Goal: Information Seeking & Learning: Learn about a topic

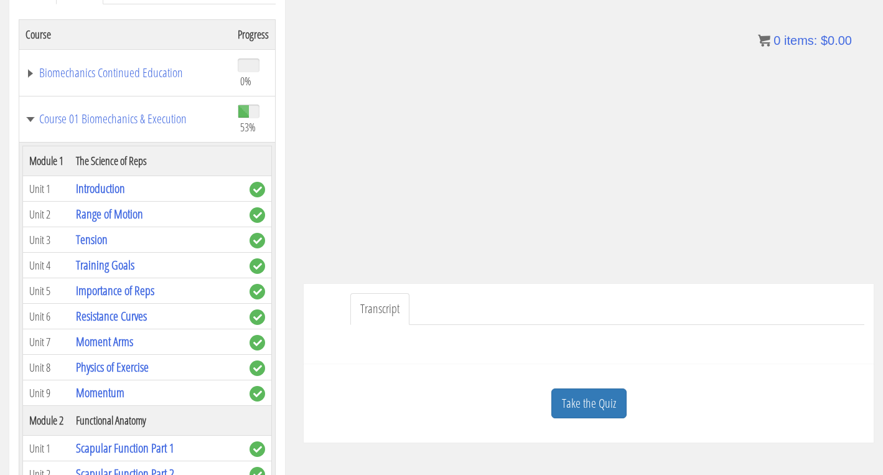
scroll to position [2323, 0]
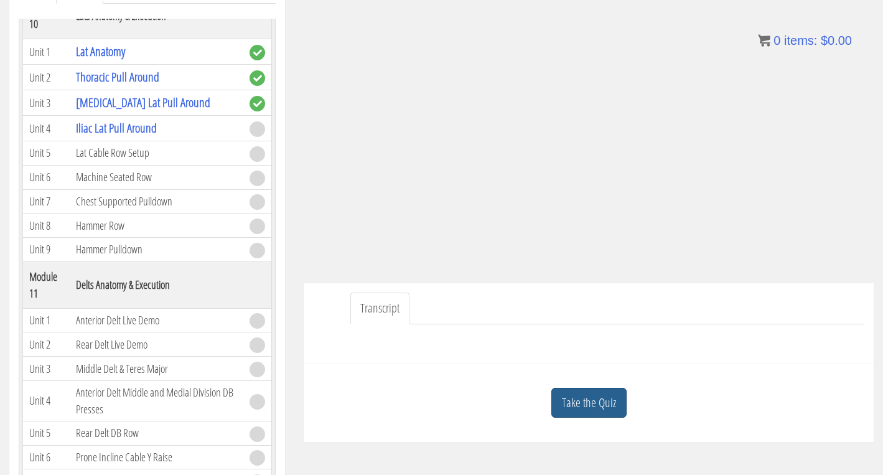
click at [613, 407] on link "Take the Quiz" at bounding box center [588, 403] width 75 height 30
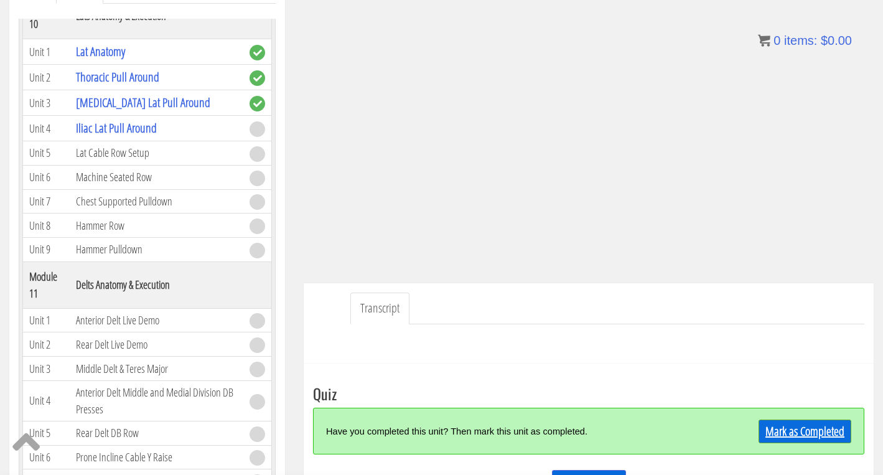
click at [788, 430] on link "Mark as Completed" at bounding box center [804, 431] width 93 height 24
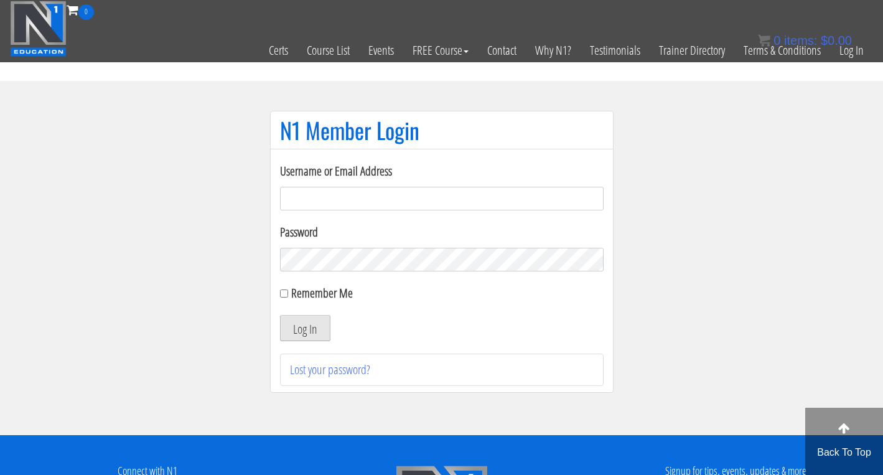
type input "[PERSON_NAME][EMAIL_ADDRESS][DOMAIN_NAME]"
click at [302, 332] on button "Log In" at bounding box center [305, 328] width 50 height 26
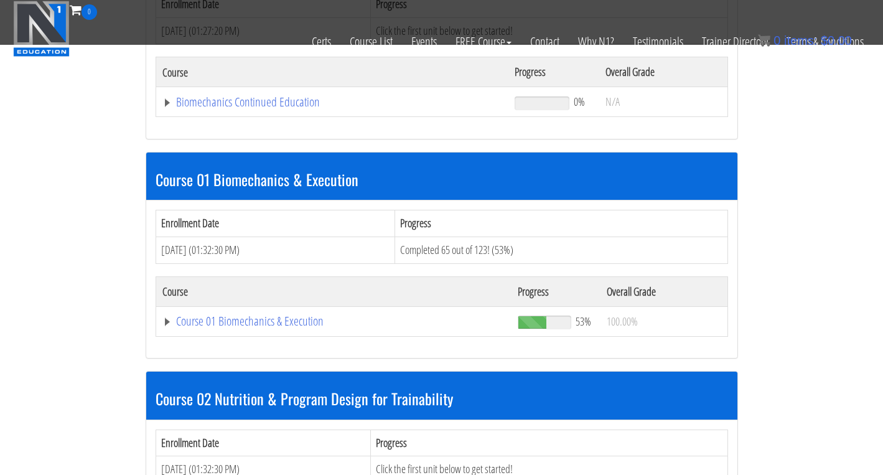
scroll to position [277, 0]
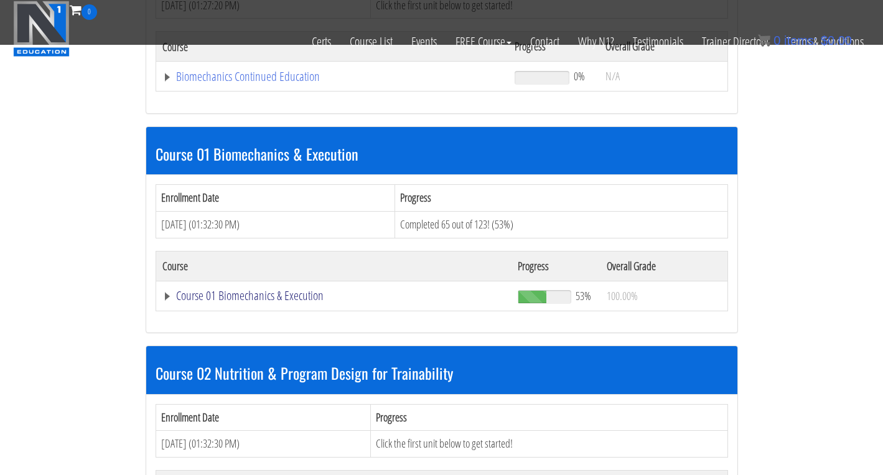
click at [251, 83] on link "Course 01 Biomechanics & Execution" at bounding box center [332, 76] width 340 height 12
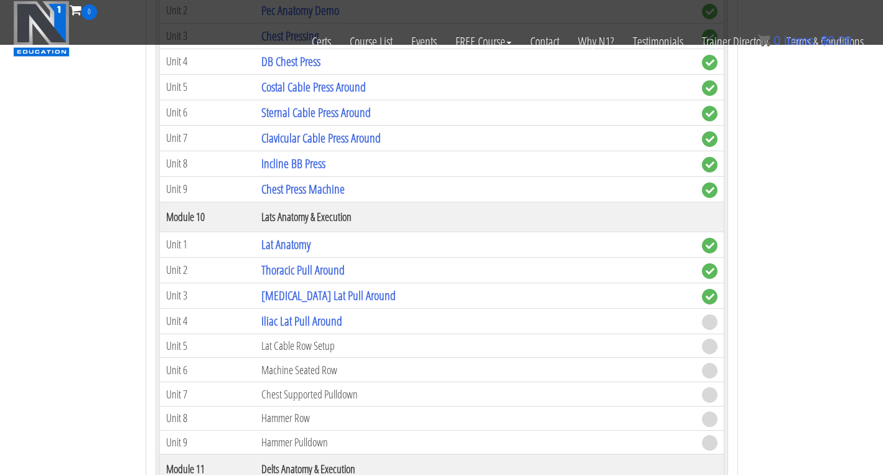
scroll to position [2275, 0]
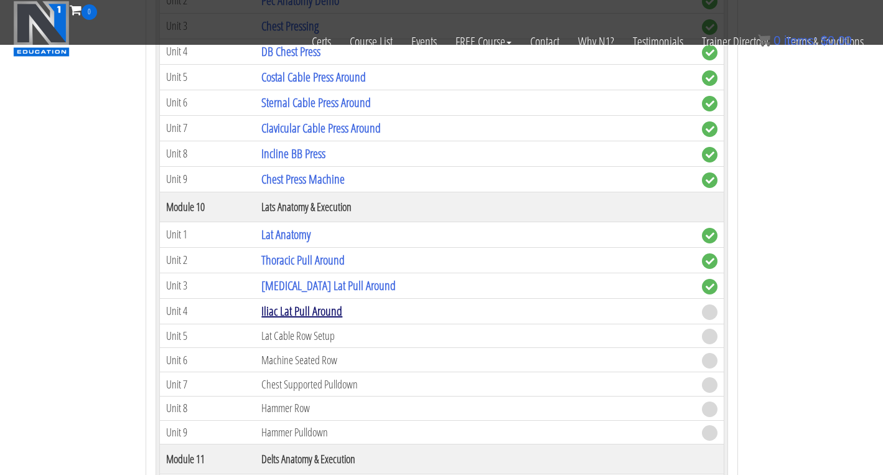
click at [319, 307] on link "Iliac Lat Pull Around" at bounding box center [301, 310] width 81 height 17
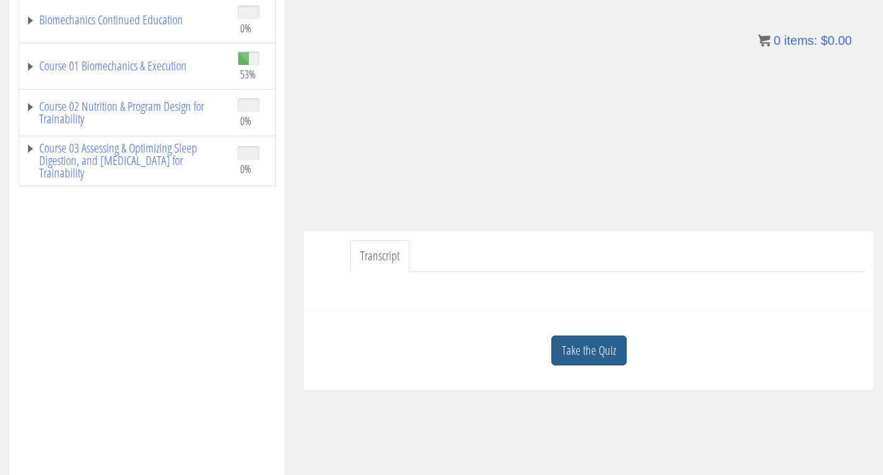
scroll to position [256, 0]
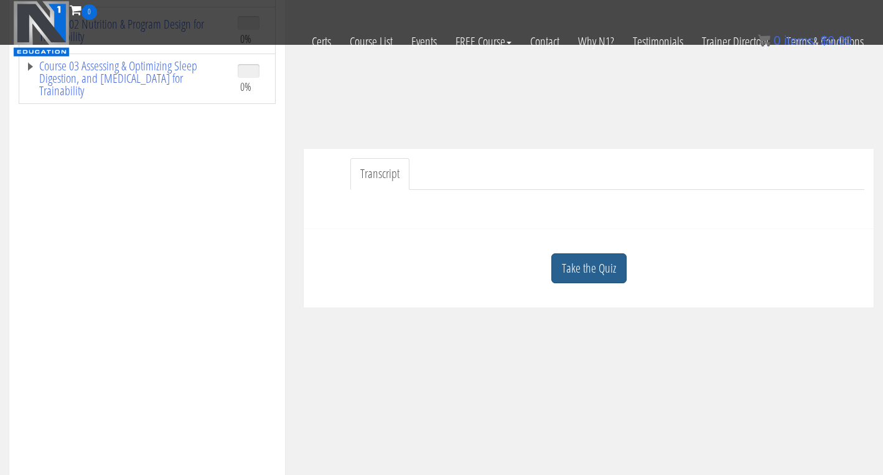
click at [606, 265] on link "Take the Quiz" at bounding box center [588, 268] width 75 height 30
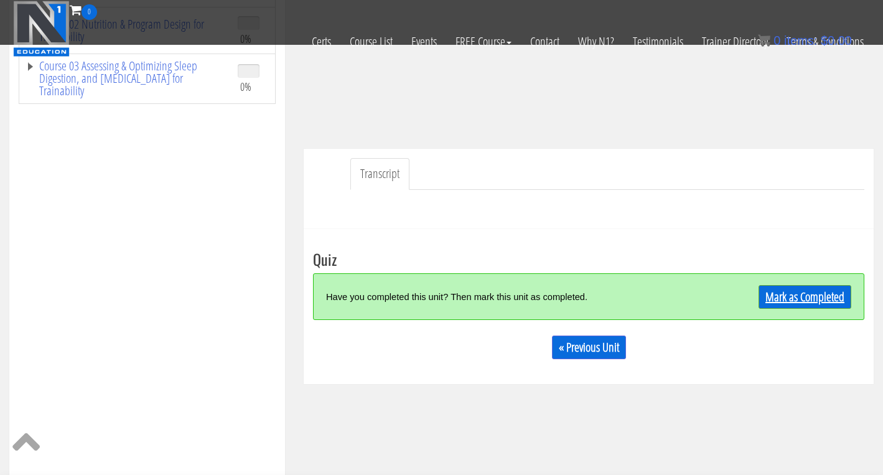
click at [815, 291] on link "Mark as Completed" at bounding box center [804, 297] width 93 height 24
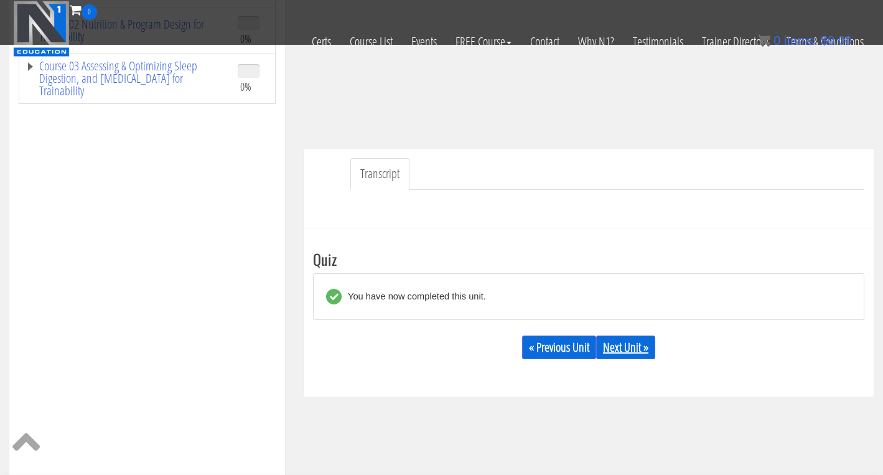
click at [630, 349] on link "Next Unit »" at bounding box center [625, 347] width 59 height 24
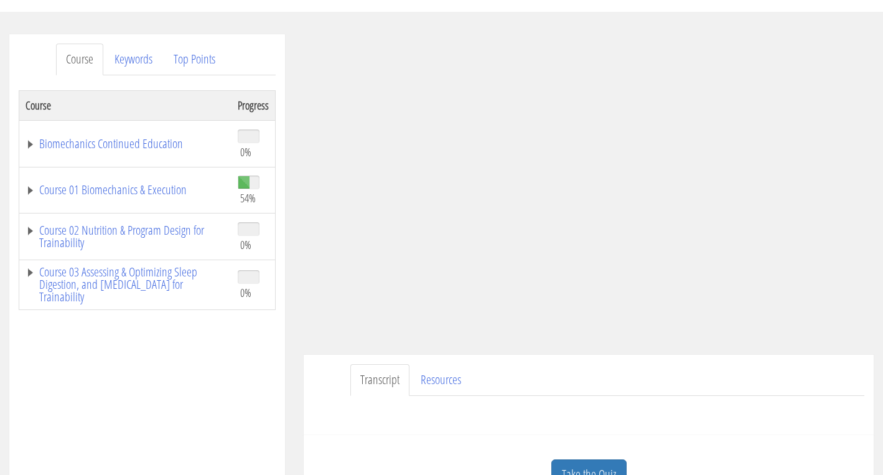
scroll to position [142, 0]
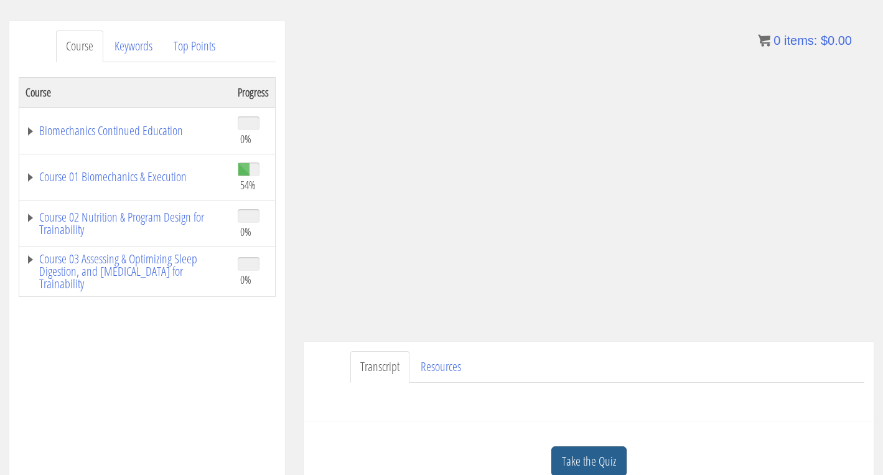
click at [615, 461] on link "Take the Quiz" at bounding box center [588, 461] width 75 height 30
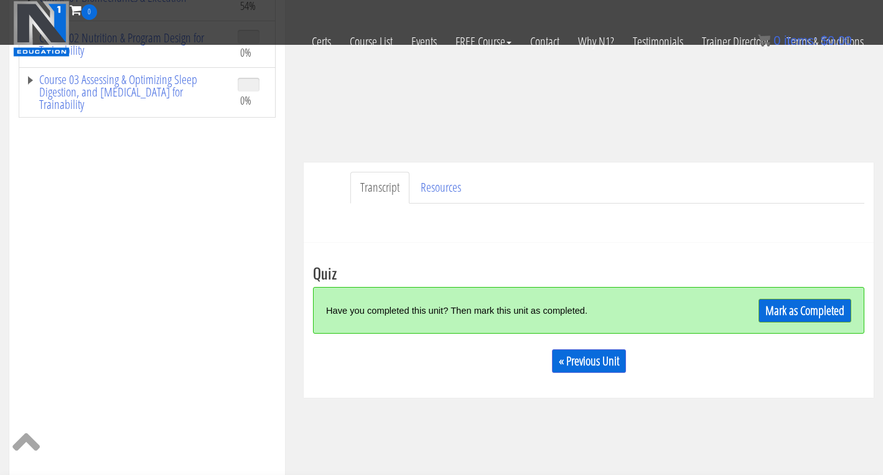
scroll to position [249, 0]
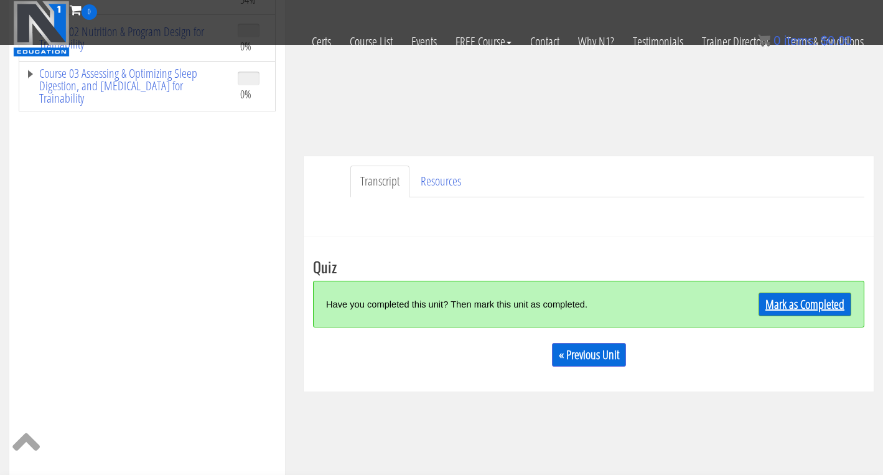
click at [783, 306] on link "Mark as Completed" at bounding box center [804, 304] width 93 height 24
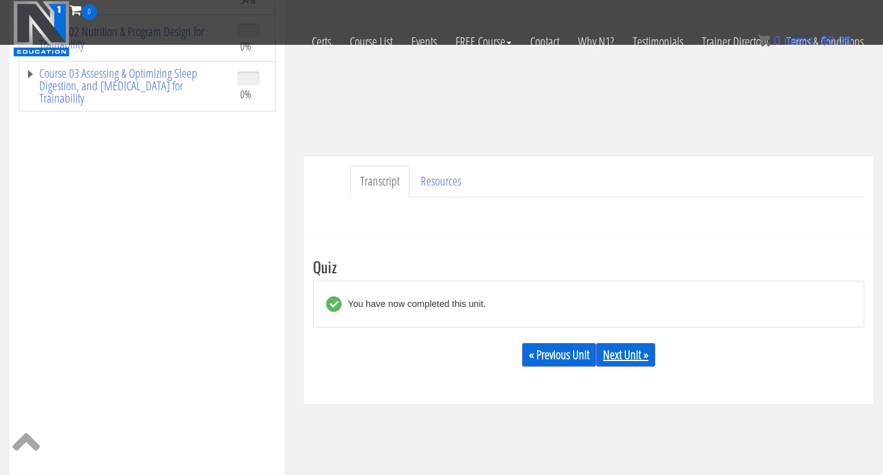
click at [633, 358] on link "Next Unit »" at bounding box center [625, 355] width 59 height 24
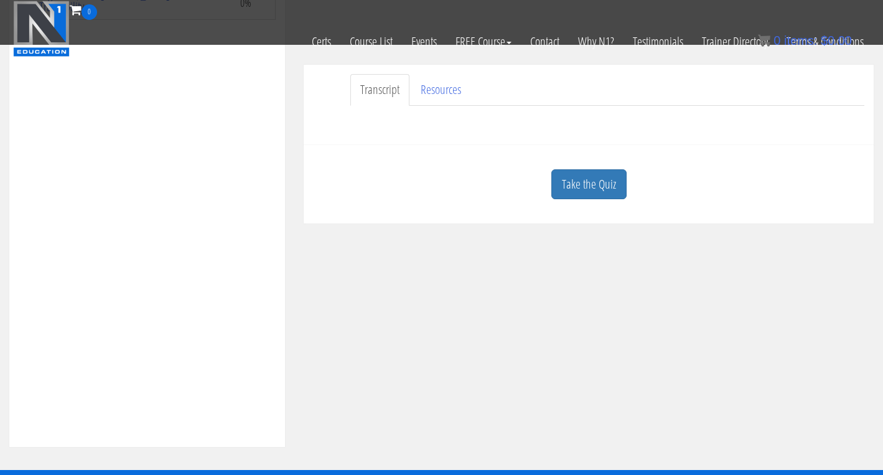
scroll to position [328, 0]
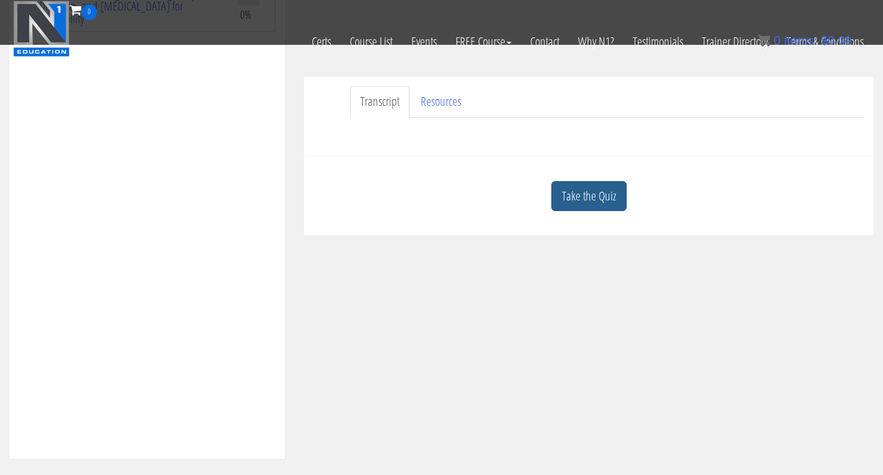
click at [606, 201] on link "Take the Quiz" at bounding box center [588, 196] width 75 height 30
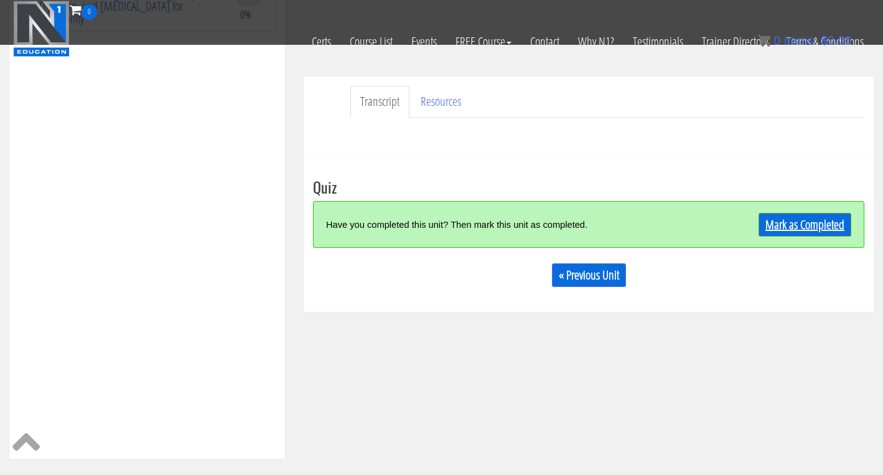
click at [771, 225] on link "Mark as Completed" at bounding box center [804, 225] width 93 height 24
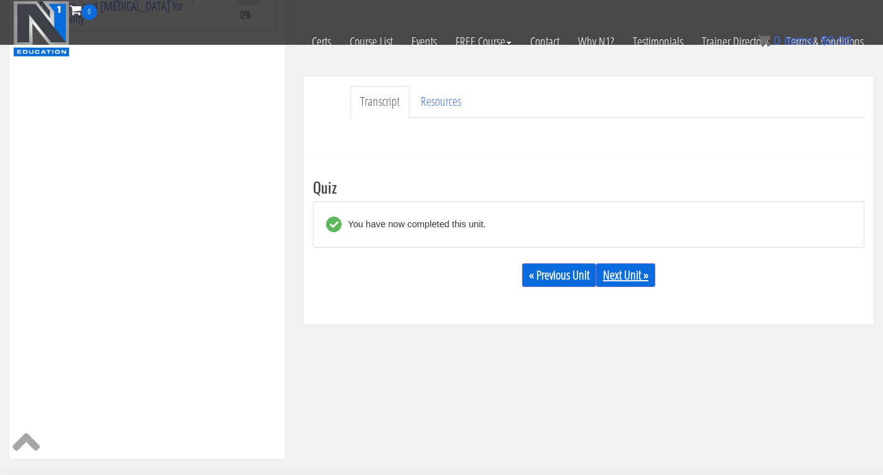
click at [631, 272] on link "Next Unit »" at bounding box center [625, 275] width 59 height 24
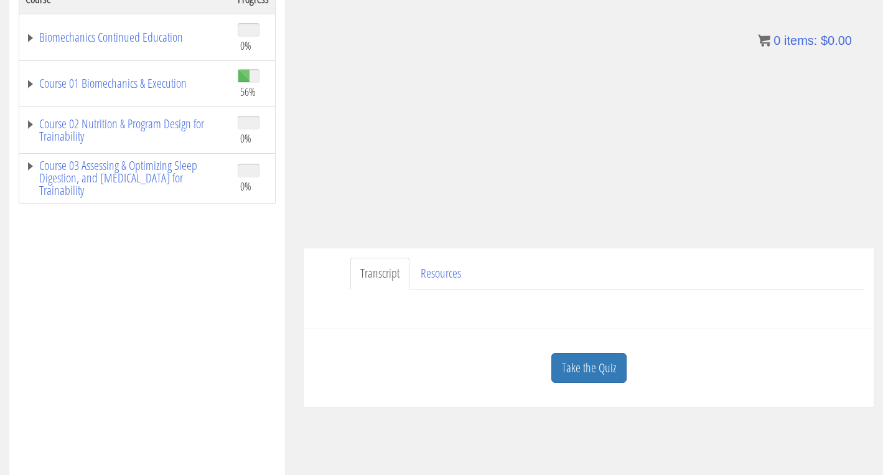
scroll to position [295, 0]
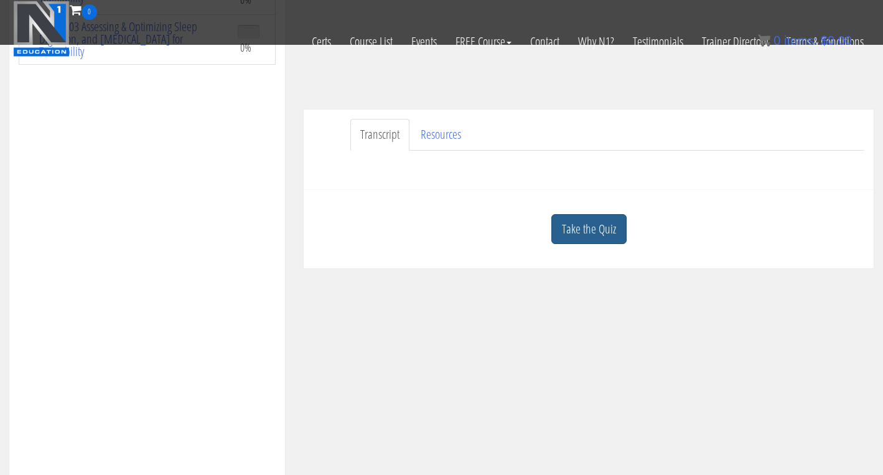
click at [595, 231] on link "Take the Quiz" at bounding box center [588, 229] width 75 height 30
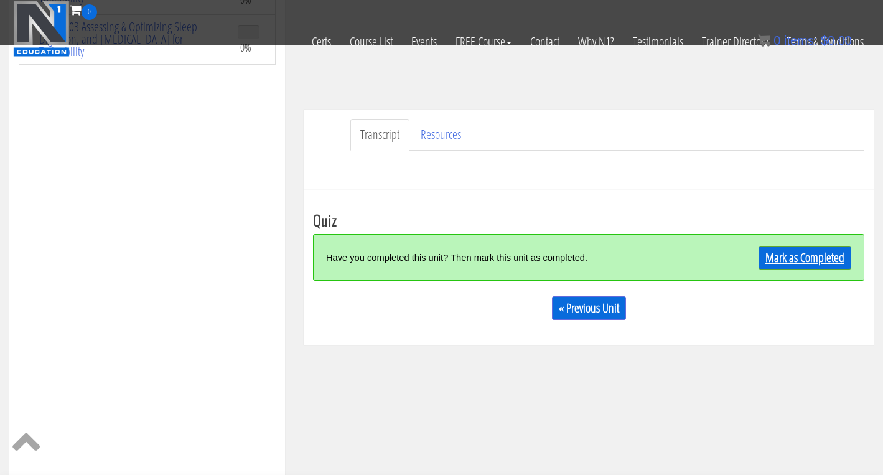
click at [791, 262] on link "Mark as Completed" at bounding box center [804, 258] width 93 height 24
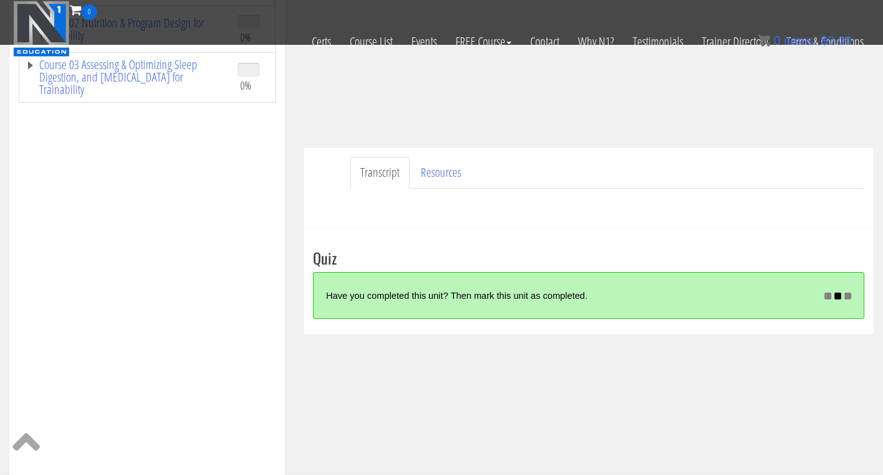
scroll to position [276, 0]
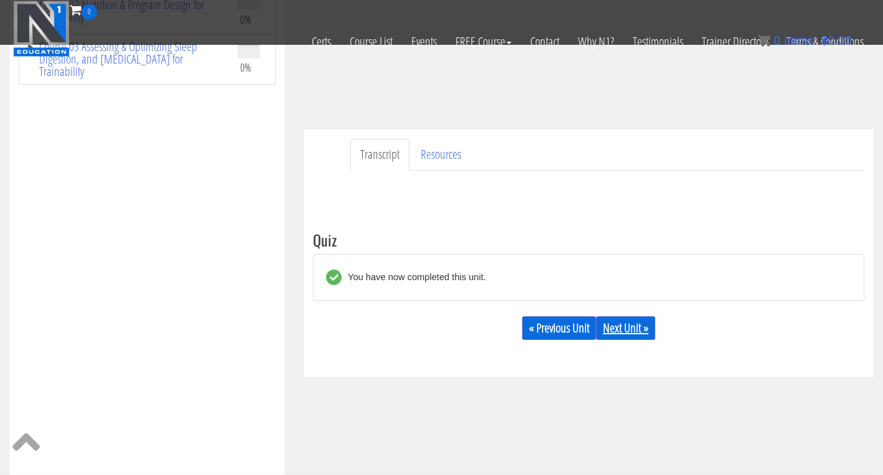
click at [635, 329] on link "Next Unit »" at bounding box center [625, 328] width 59 height 24
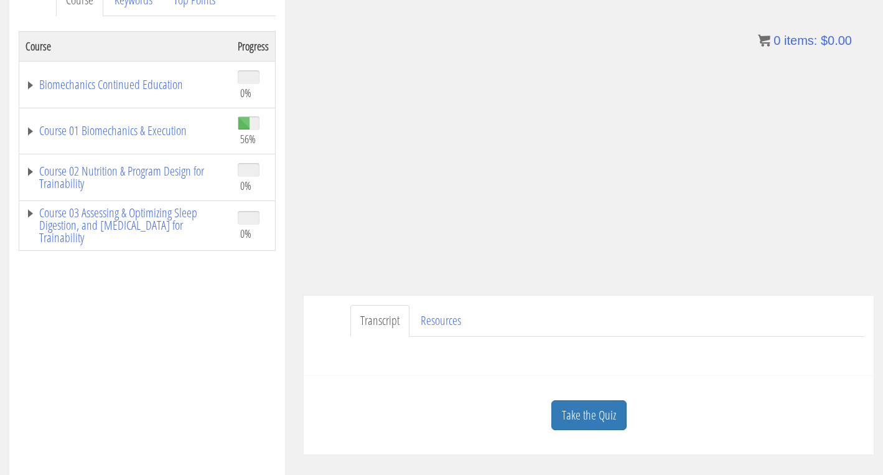
scroll to position [198, 0]
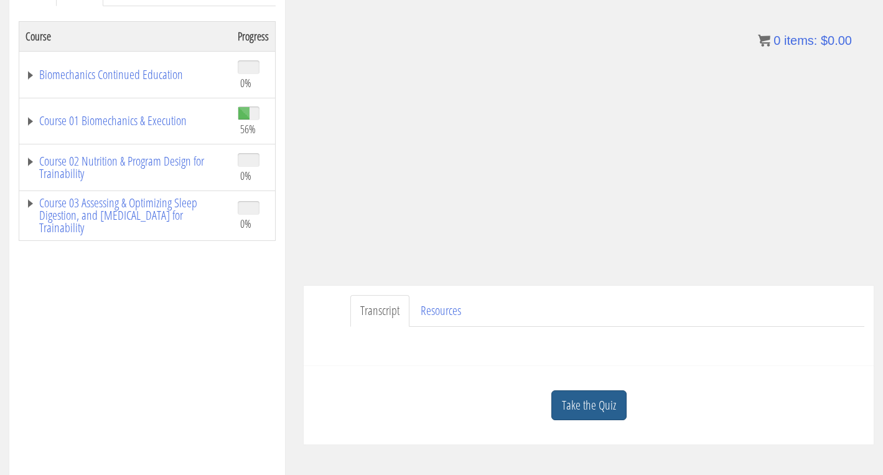
click at [617, 410] on link "Take the Quiz" at bounding box center [588, 405] width 75 height 30
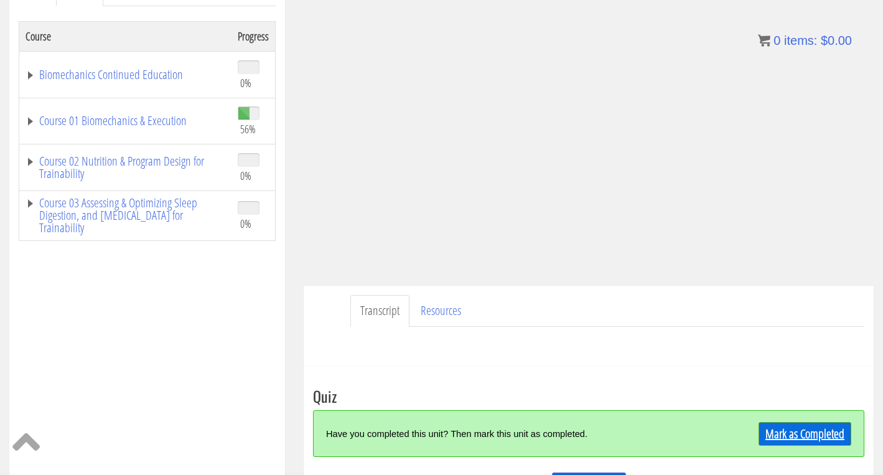
click at [784, 432] on link "Mark as Completed" at bounding box center [804, 434] width 93 height 24
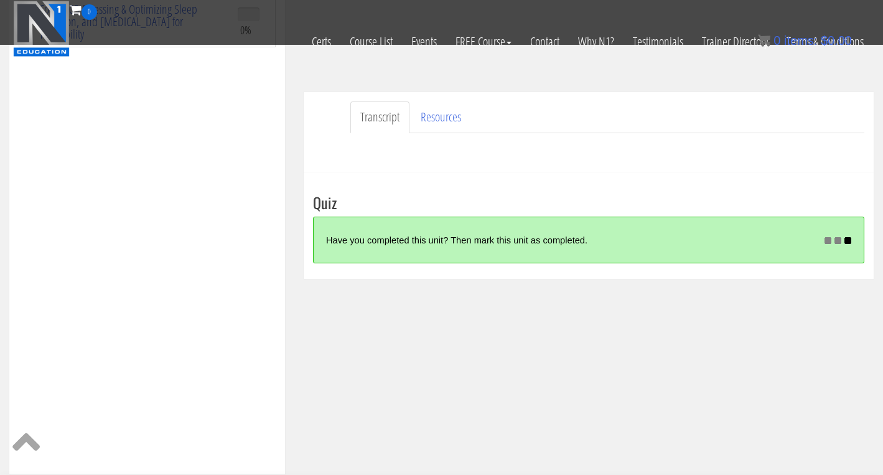
scroll to position [313, 0]
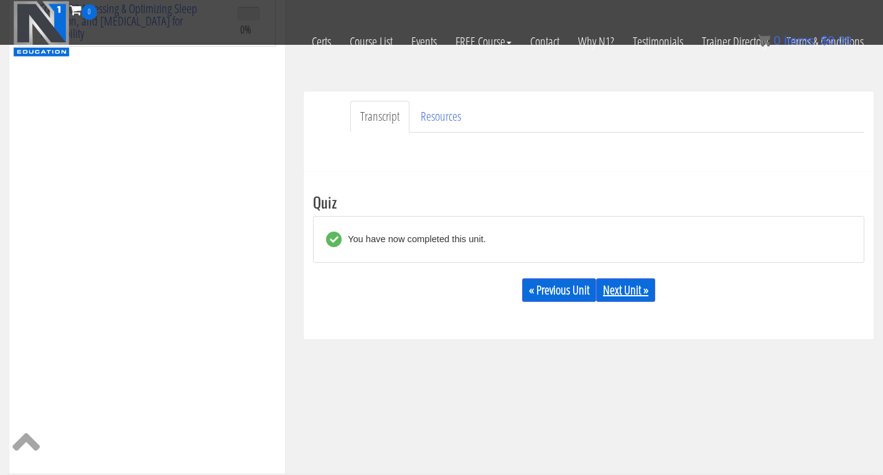
click at [632, 287] on link "Next Unit »" at bounding box center [625, 290] width 59 height 24
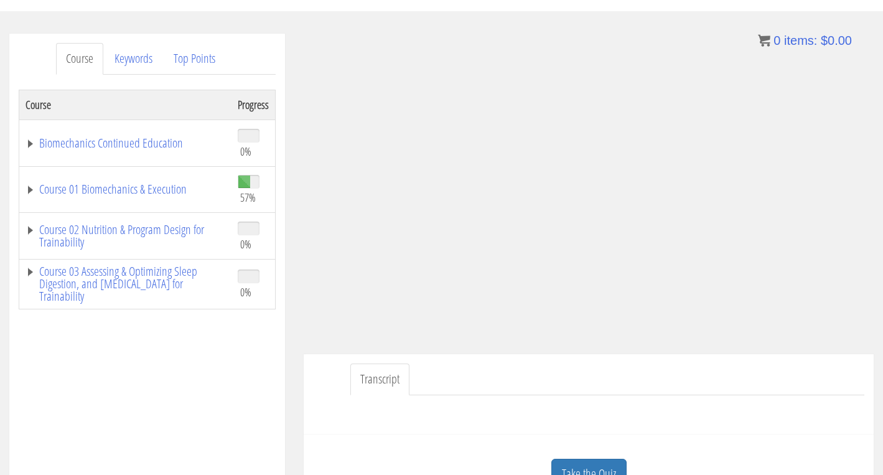
scroll to position [156, 0]
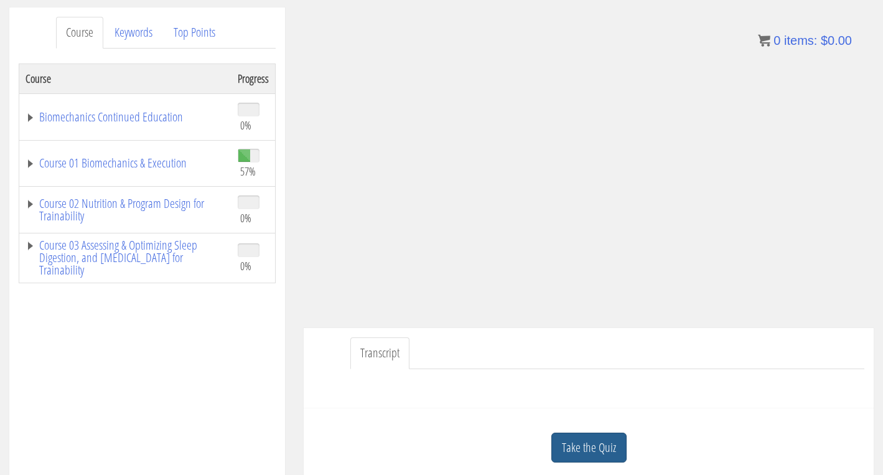
click at [569, 443] on link "Take the Quiz" at bounding box center [588, 447] width 75 height 30
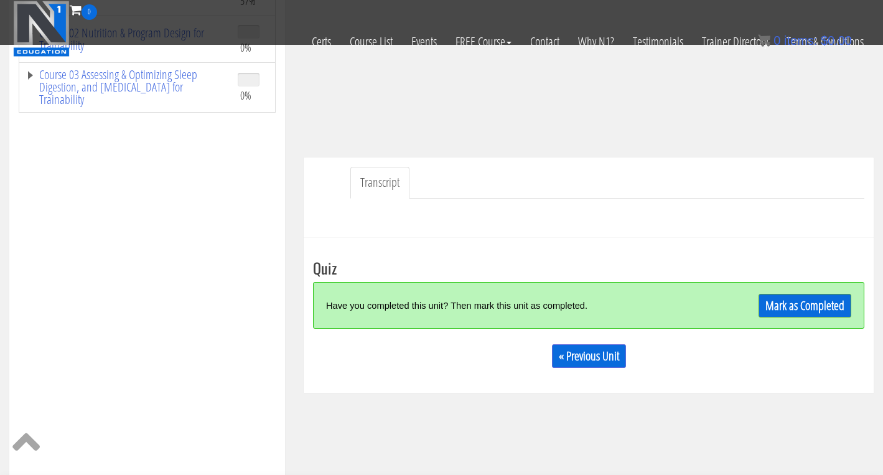
scroll to position [256, 0]
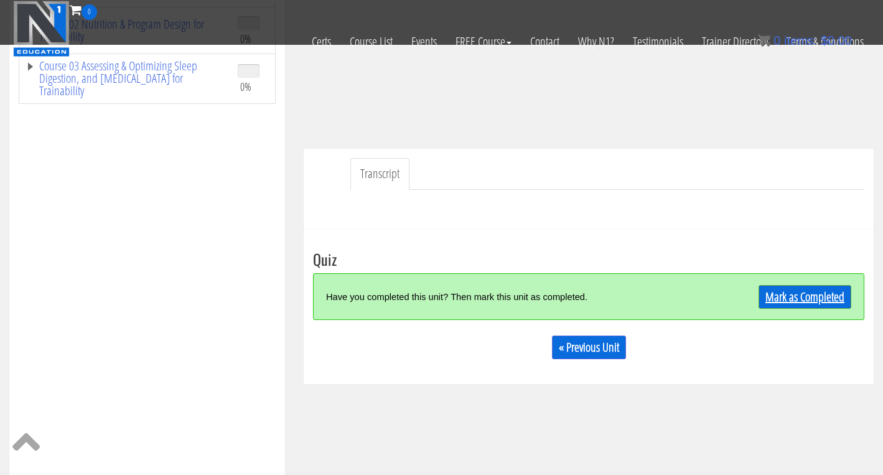
click at [806, 297] on link "Mark as Completed" at bounding box center [804, 297] width 93 height 24
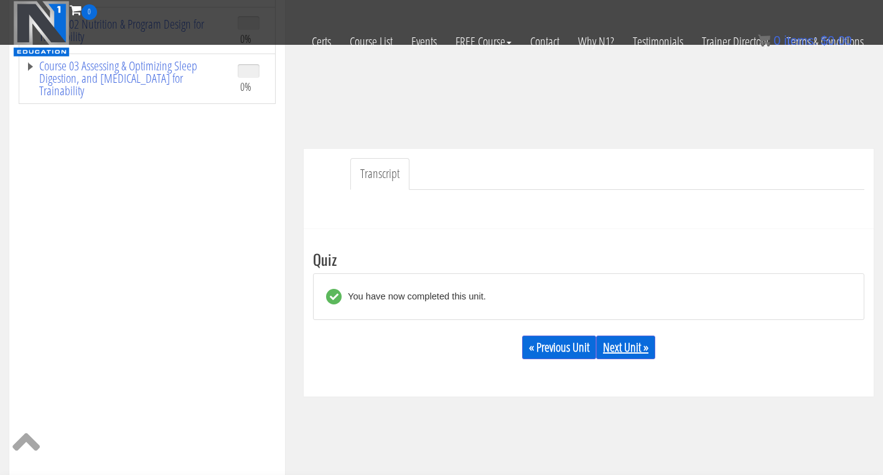
click at [635, 349] on link "Next Unit »" at bounding box center [625, 347] width 59 height 24
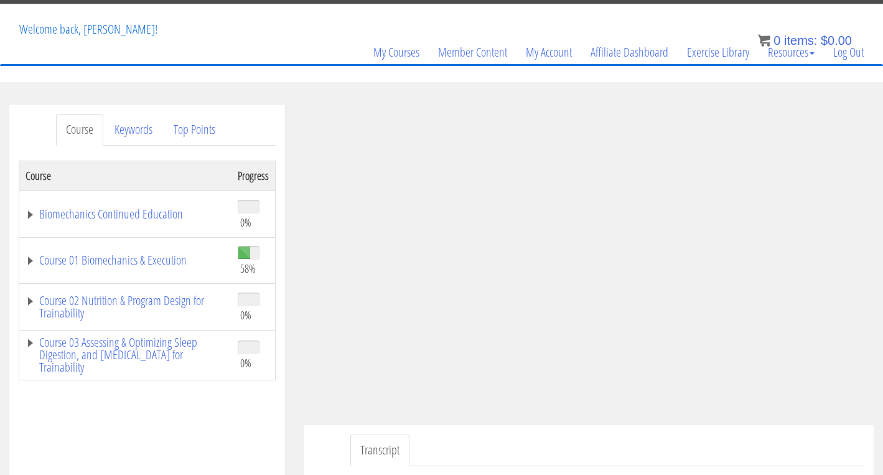
scroll to position [61, 0]
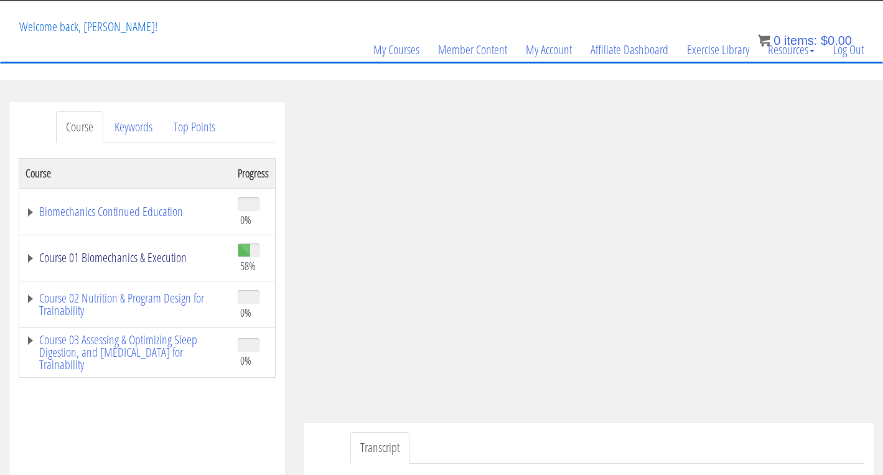
click at [163, 258] on link "Course 01 Biomechanics & Execution" at bounding box center [126, 257] width 200 height 12
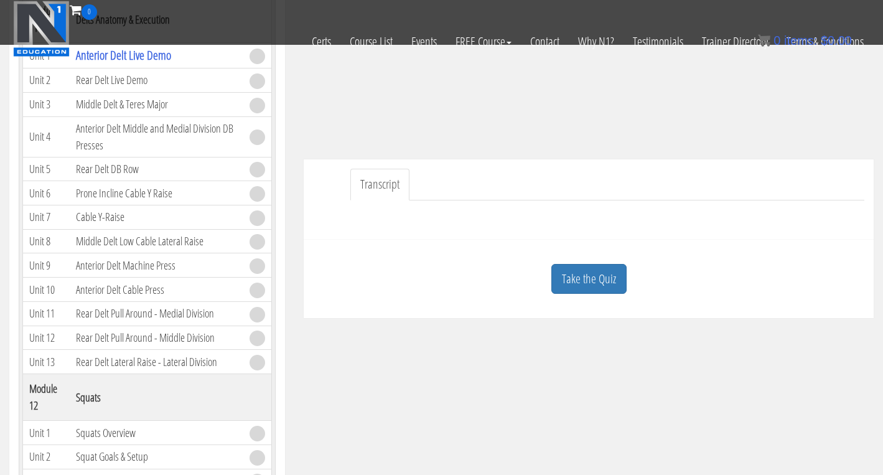
scroll to position [249, 0]
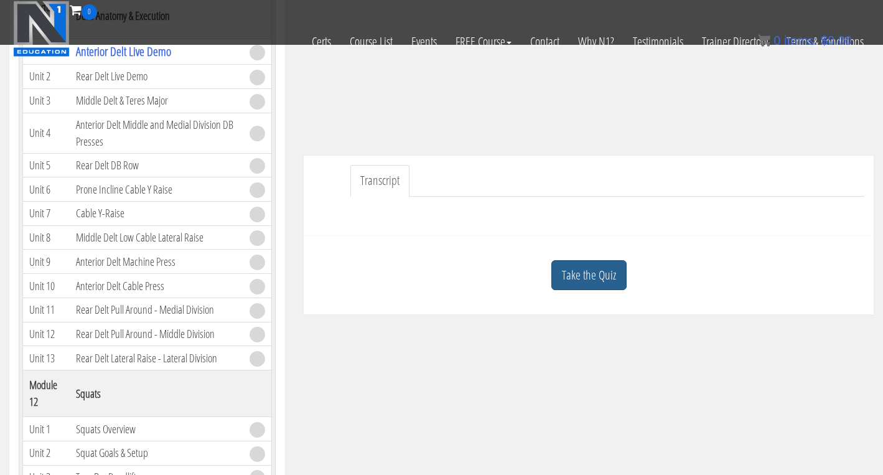
click at [610, 283] on link "Take the Quiz" at bounding box center [588, 275] width 75 height 30
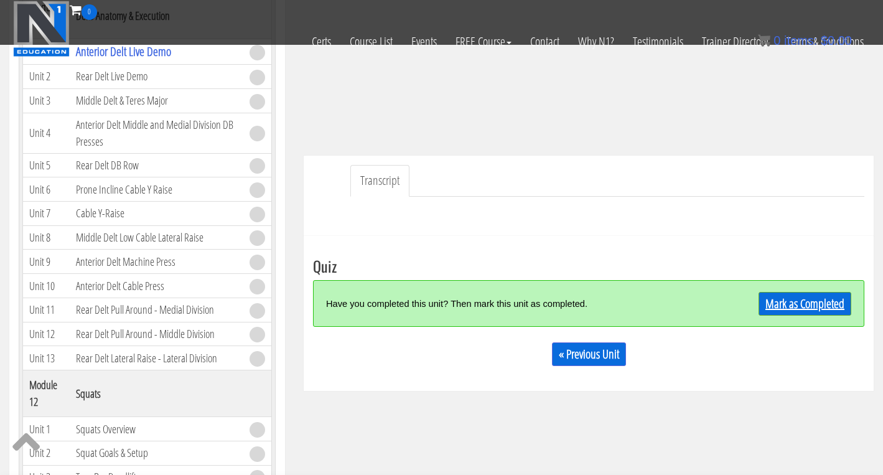
click at [793, 313] on link "Mark as Completed" at bounding box center [804, 304] width 93 height 24
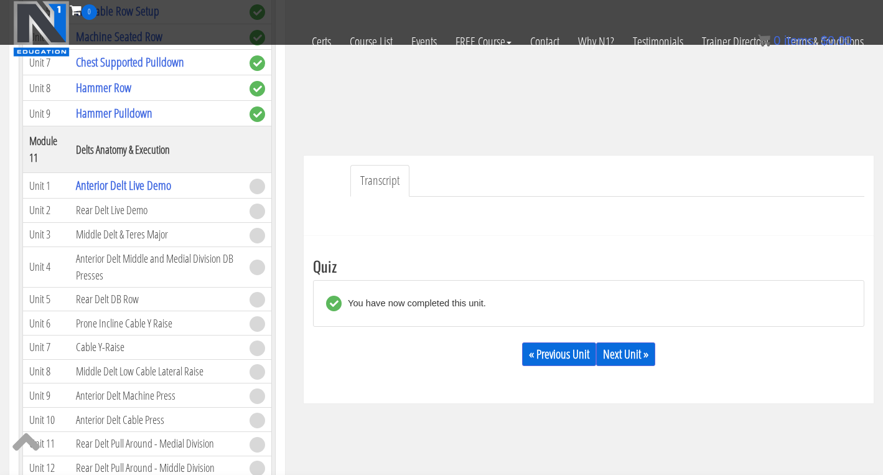
scroll to position [2255, 0]
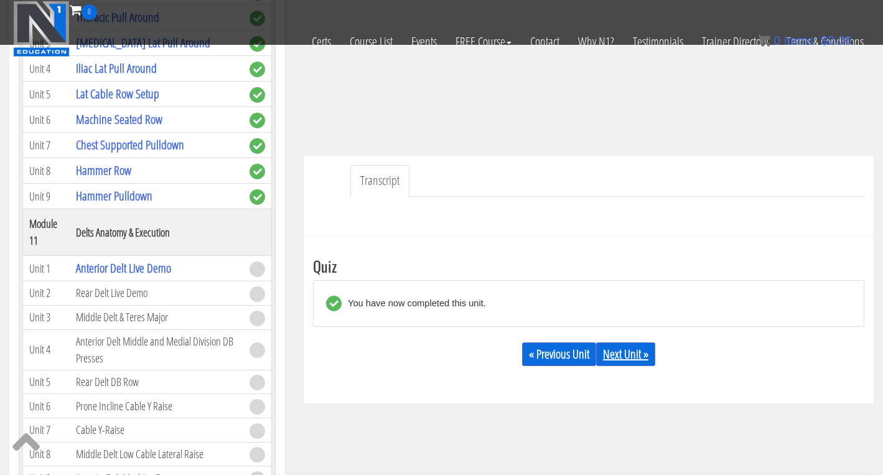
click at [617, 355] on link "Next Unit »" at bounding box center [625, 354] width 59 height 24
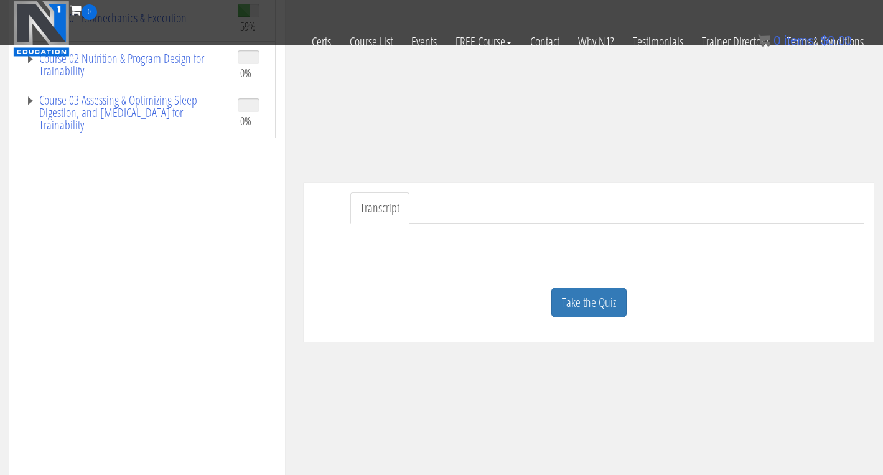
scroll to position [327, 0]
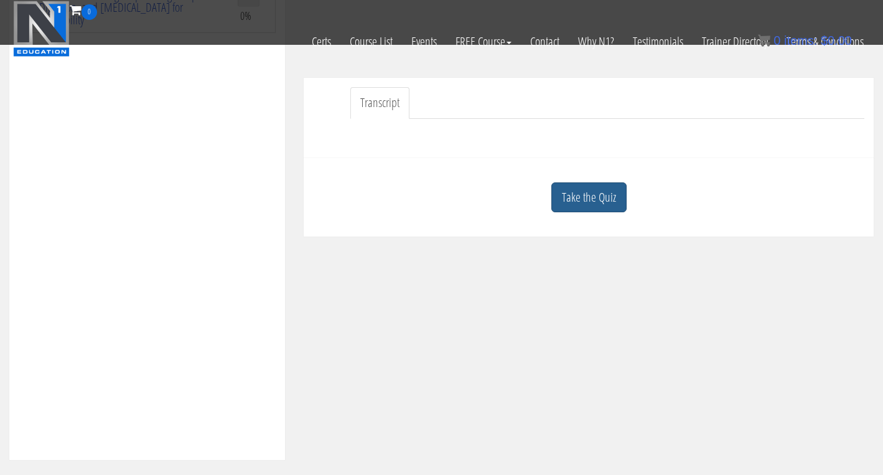
click at [615, 205] on link "Take the Quiz" at bounding box center [588, 197] width 75 height 30
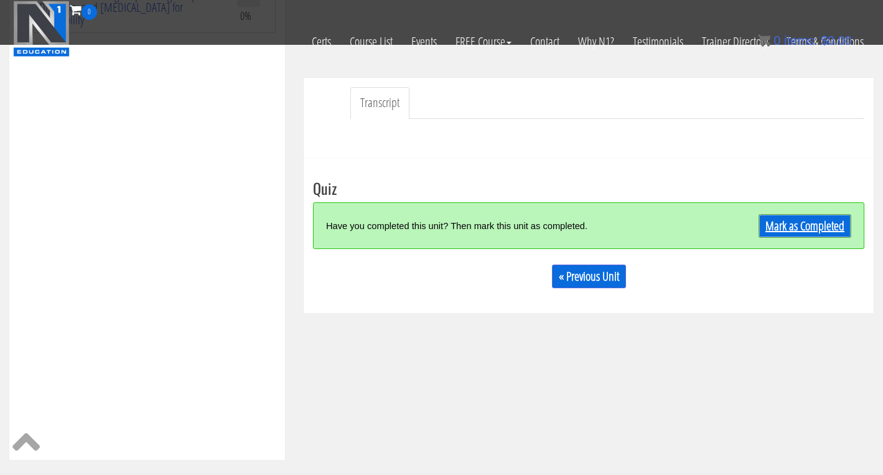
click at [766, 222] on link "Mark as Completed" at bounding box center [804, 226] width 93 height 24
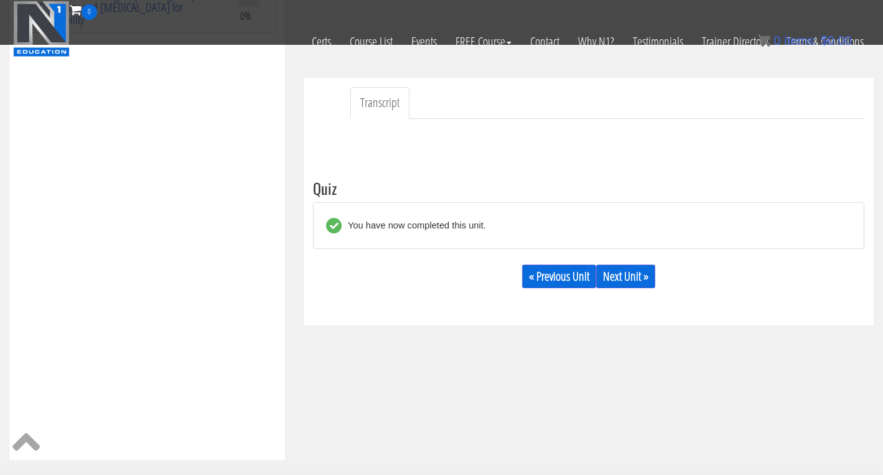
click at [694, 272] on div "« Previous Unit Next Unit »" at bounding box center [588, 276] width 551 height 42
click at [624, 282] on link "Next Unit »" at bounding box center [625, 276] width 59 height 24
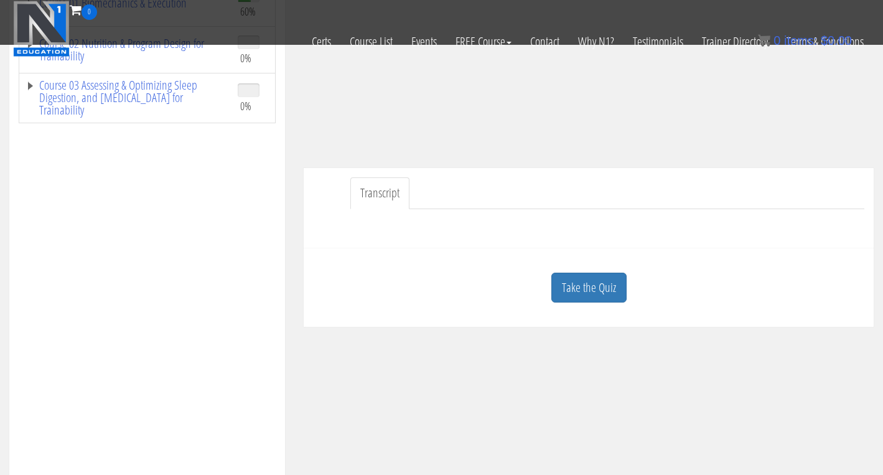
scroll to position [251, 0]
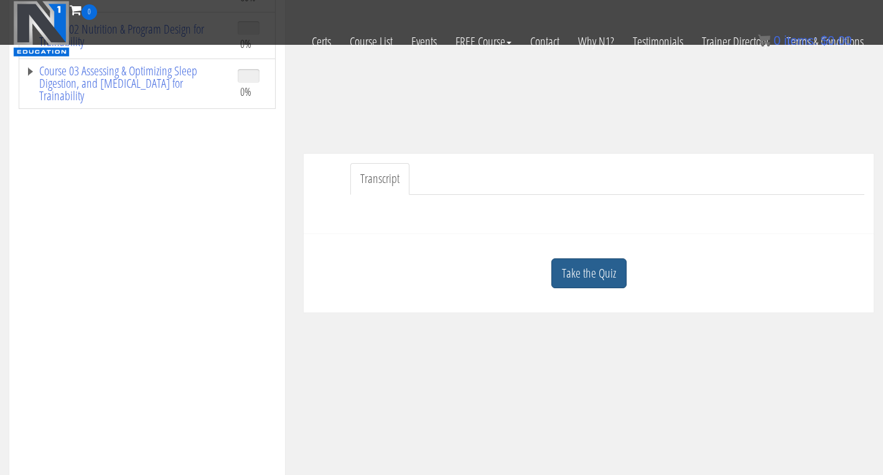
click at [593, 284] on link "Take the Quiz" at bounding box center [588, 273] width 75 height 30
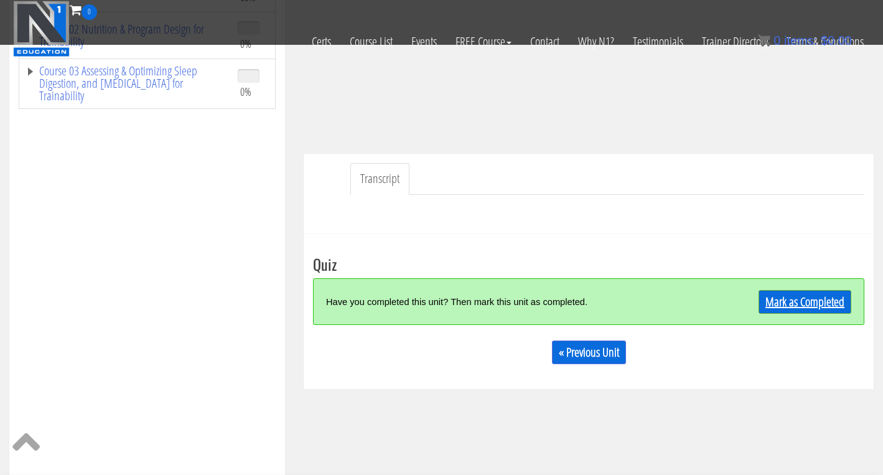
click at [790, 301] on link "Mark as Completed" at bounding box center [804, 302] width 93 height 24
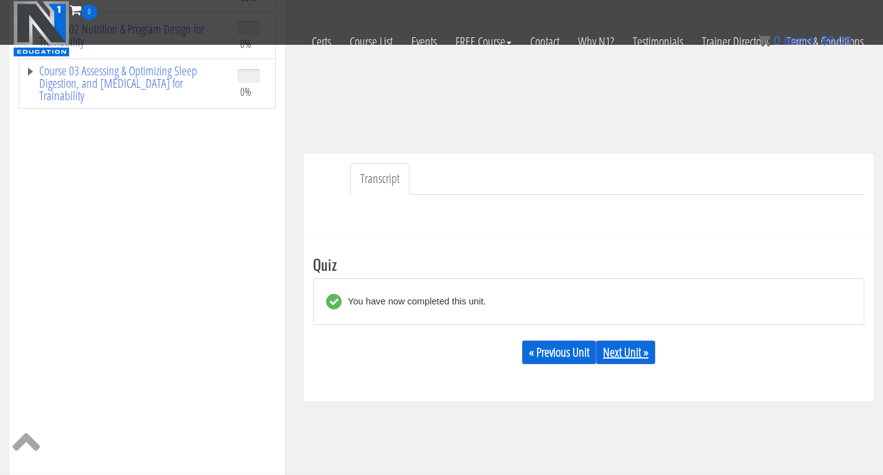
click at [633, 348] on link "Next Unit »" at bounding box center [625, 352] width 59 height 24
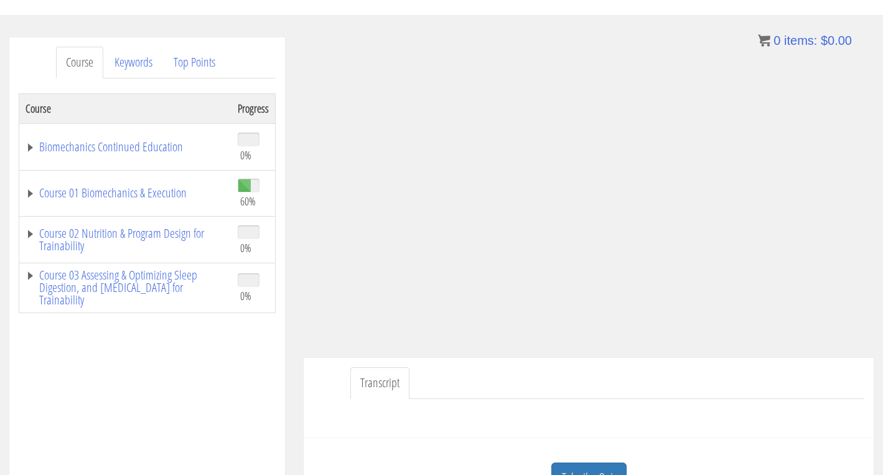
scroll to position [141, 0]
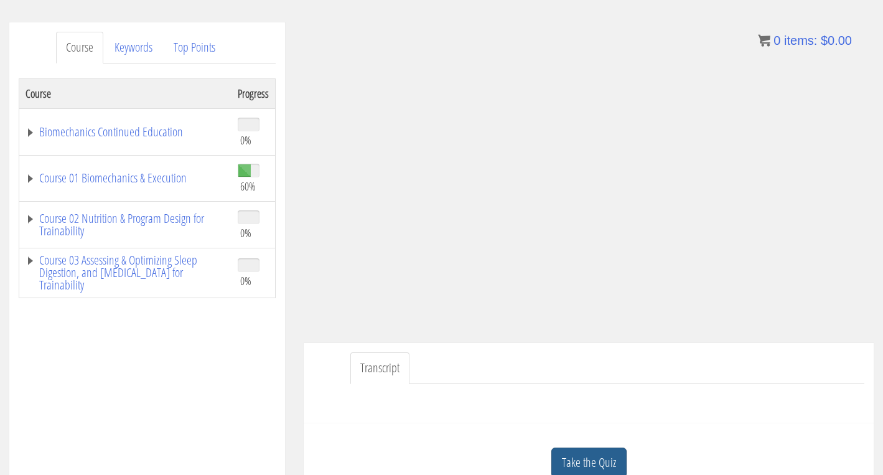
click at [592, 448] on link "Take the Quiz" at bounding box center [588, 462] width 75 height 30
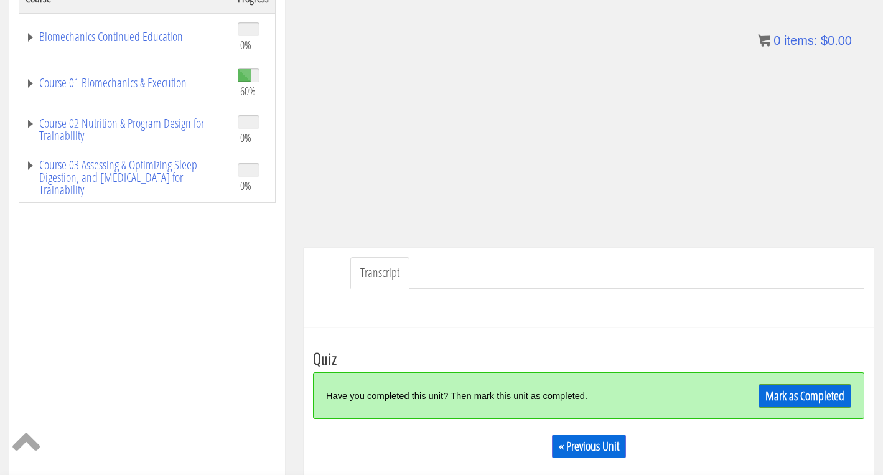
scroll to position [238, 0]
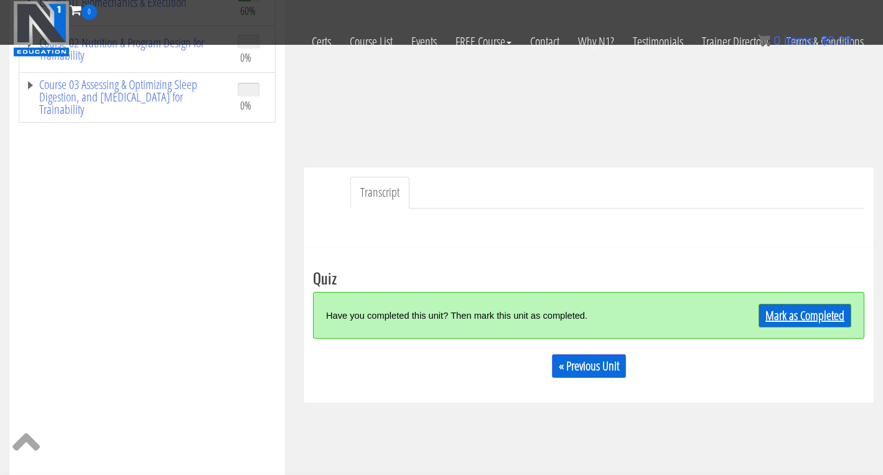
click at [793, 309] on link "Mark as Completed" at bounding box center [804, 316] width 93 height 24
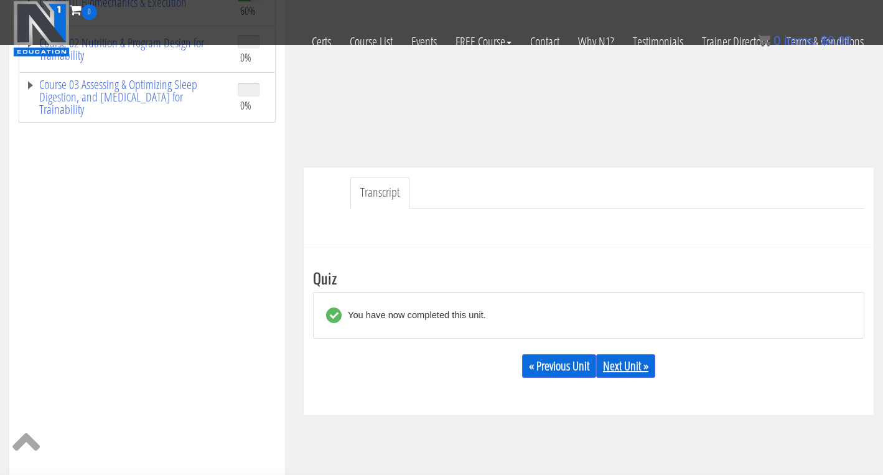
click at [637, 365] on link "Next Unit »" at bounding box center [625, 366] width 59 height 24
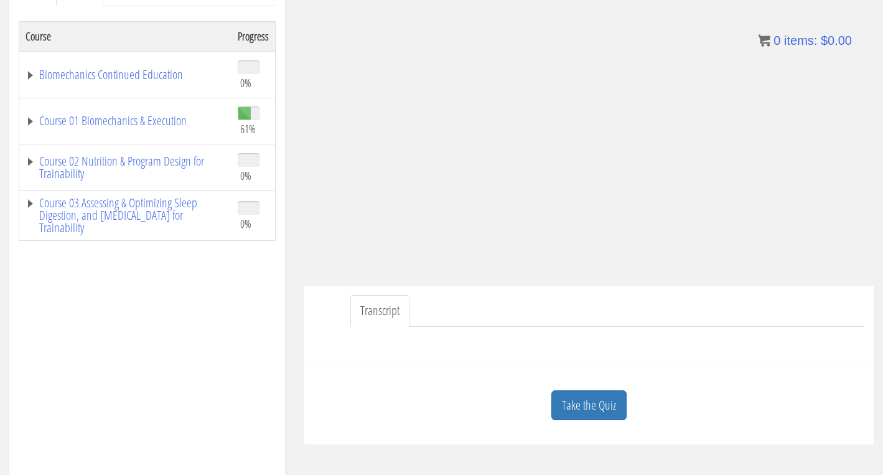
scroll to position [199, 0]
click at [559, 404] on link "Take the Quiz" at bounding box center [588, 404] width 75 height 30
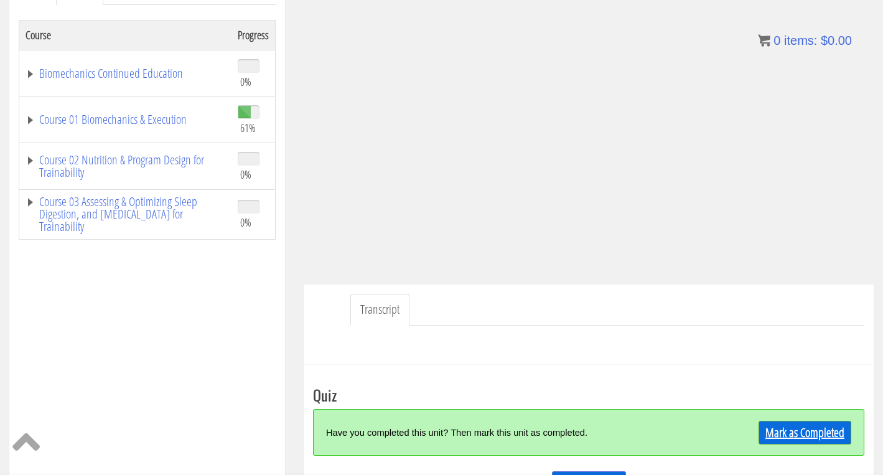
click at [815, 435] on link "Mark as Completed" at bounding box center [804, 432] width 93 height 24
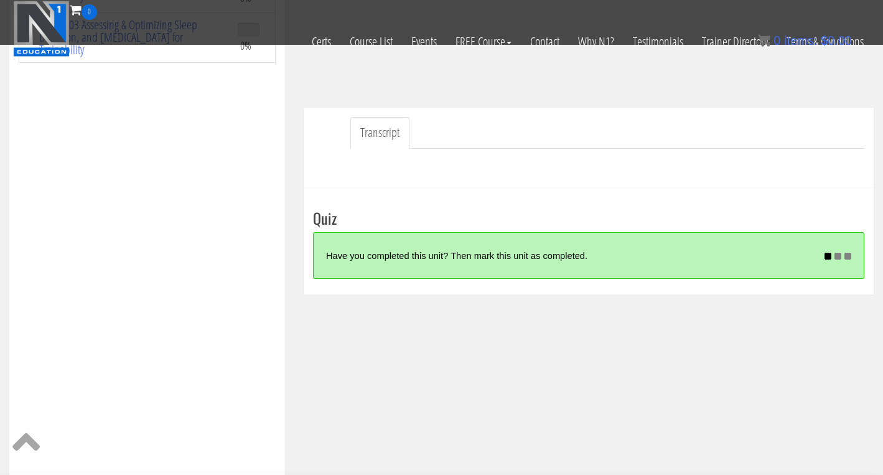
scroll to position [299, 0]
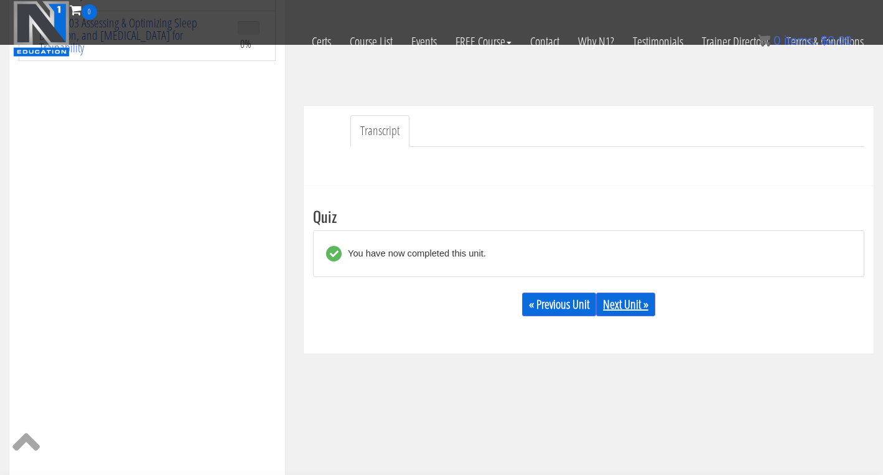
click at [641, 309] on link "Next Unit »" at bounding box center [625, 304] width 59 height 24
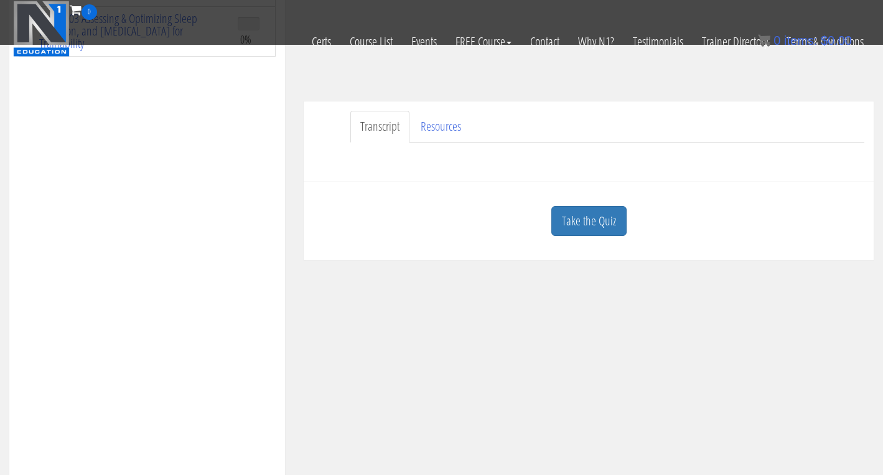
scroll to position [310, 0]
click at [599, 190] on div "Take the Quiz" at bounding box center [588, 215] width 551 height 60
click at [594, 213] on link "Take the Quiz" at bounding box center [588, 215] width 75 height 30
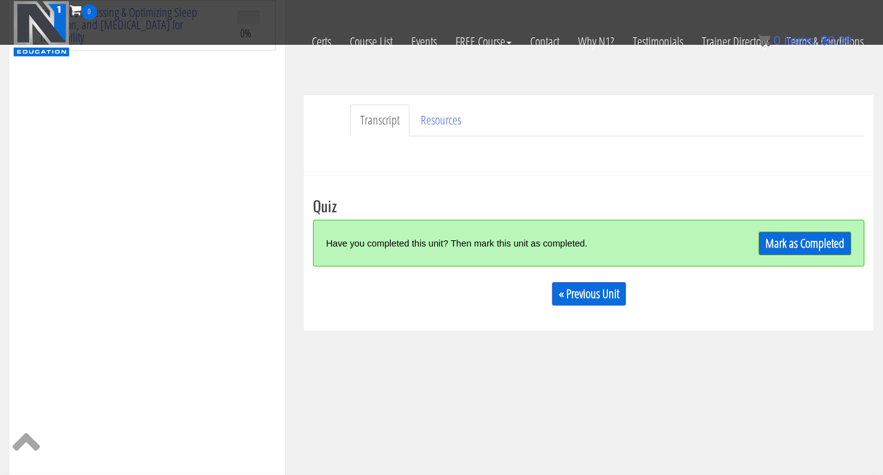
click at [766, 216] on div "Quiz Have you completed this unit? Then mark this unit as completed. [PERSON_NA…" at bounding box center [588, 256] width 551 height 118
click at [777, 243] on link "Mark as Completed" at bounding box center [804, 243] width 93 height 24
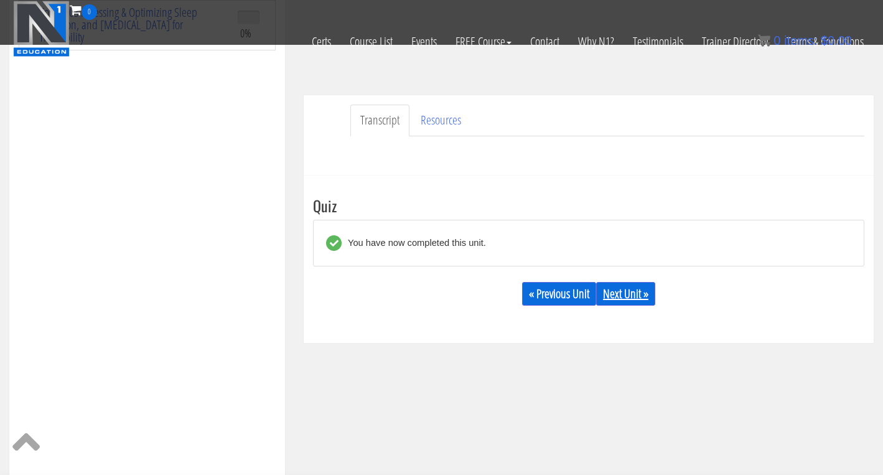
click at [616, 290] on link "Next Unit »" at bounding box center [625, 294] width 59 height 24
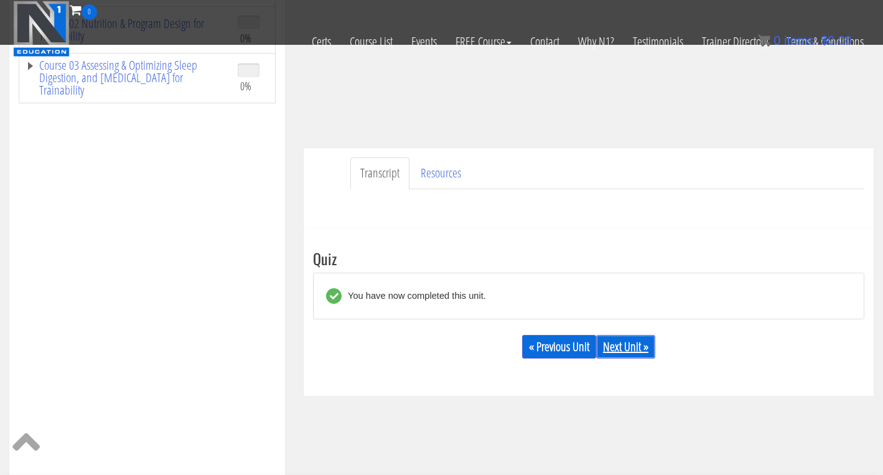
scroll to position [261, 0]
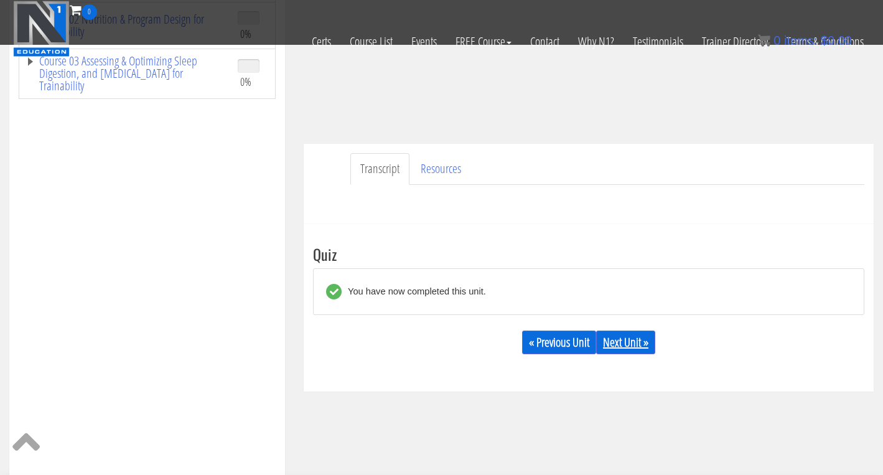
click at [628, 353] on link "Next Unit »" at bounding box center [625, 342] width 59 height 24
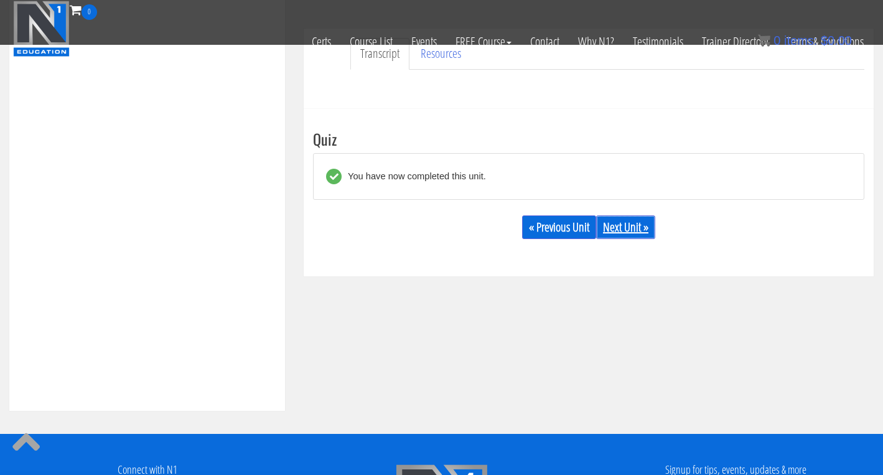
scroll to position [0, 0]
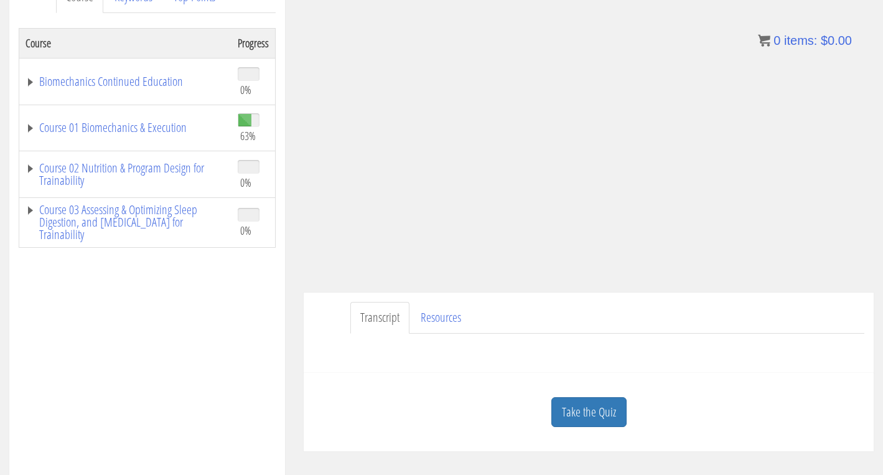
scroll to position [190, 0]
click at [583, 430] on div "Take the Quiz" at bounding box center [588, 413] width 551 height 60
click at [590, 419] on link "Take the Quiz" at bounding box center [588, 413] width 75 height 30
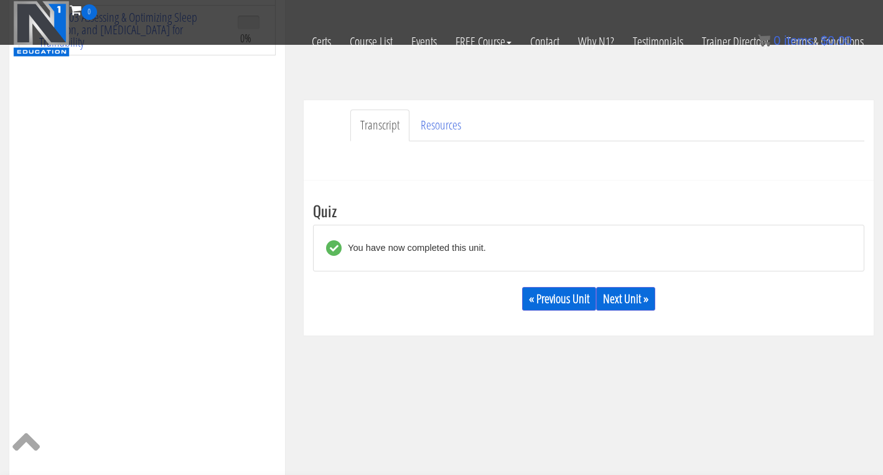
scroll to position [305, 0]
click at [631, 300] on link "Next Unit »" at bounding box center [625, 299] width 59 height 24
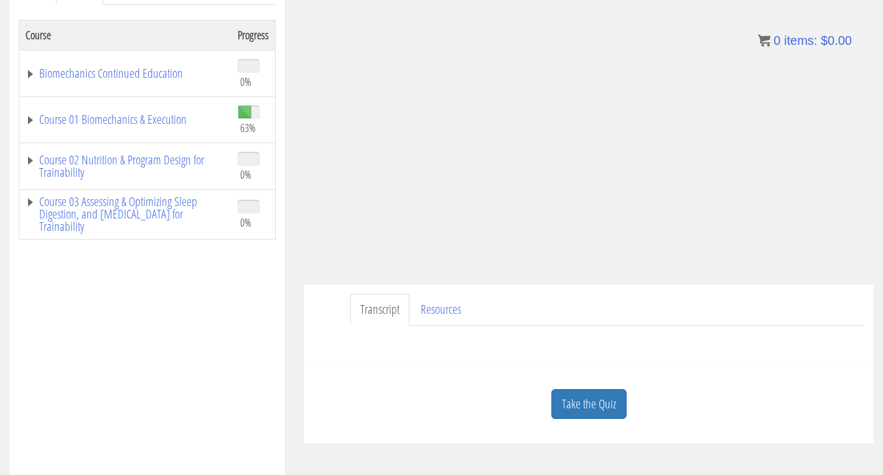
scroll to position [205, 0]
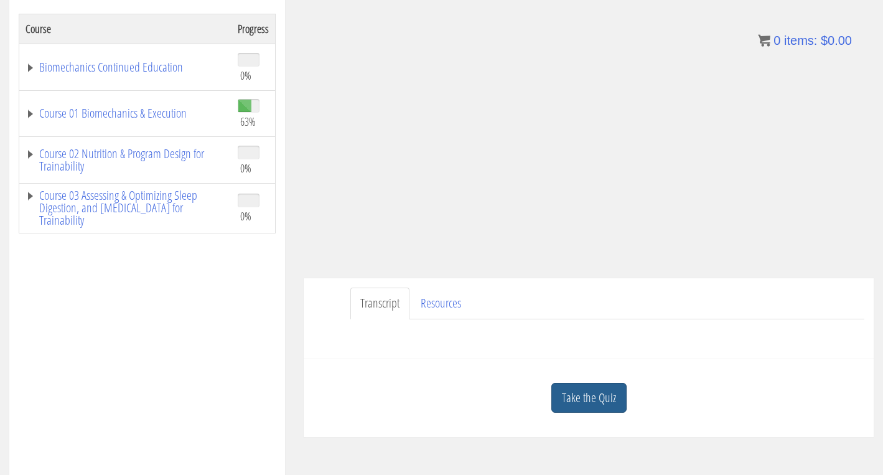
click at [595, 398] on link "Take the Quiz" at bounding box center [588, 398] width 75 height 30
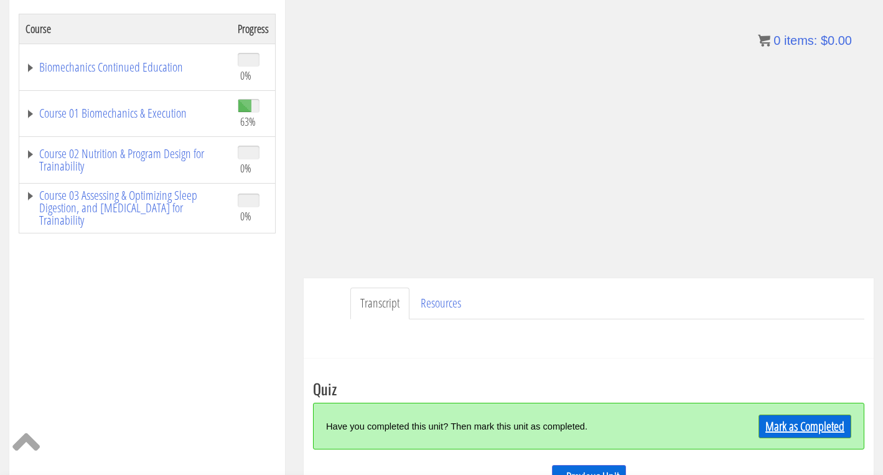
click at [783, 422] on link "Mark as Completed" at bounding box center [804, 426] width 93 height 24
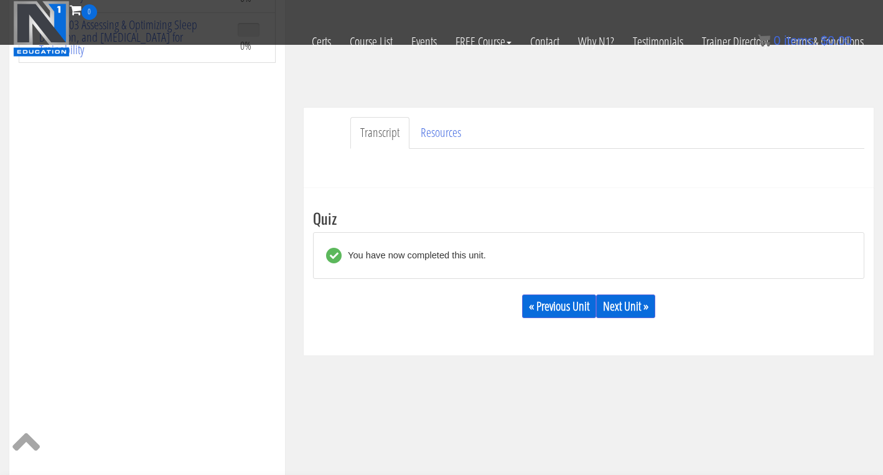
scroll to position [334, 0]
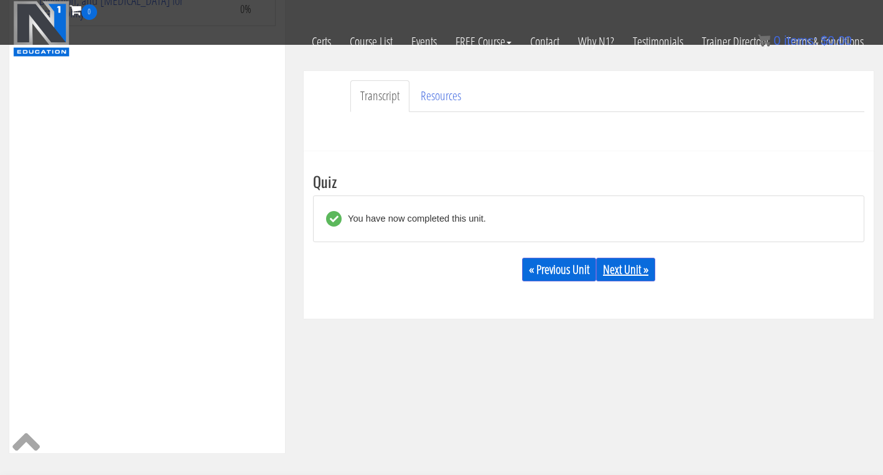
click at [621, 268] on link "Next Unit »" at bounding box center [625, 270] width 59 height 24
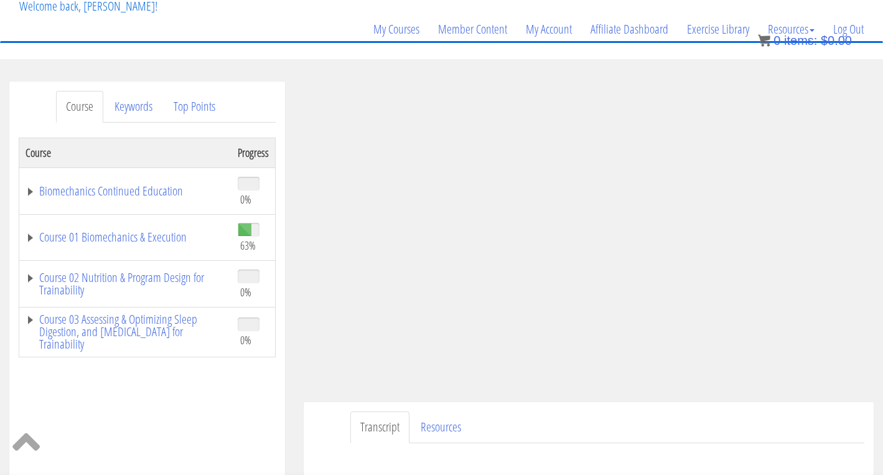
scroll to position [81, 0]
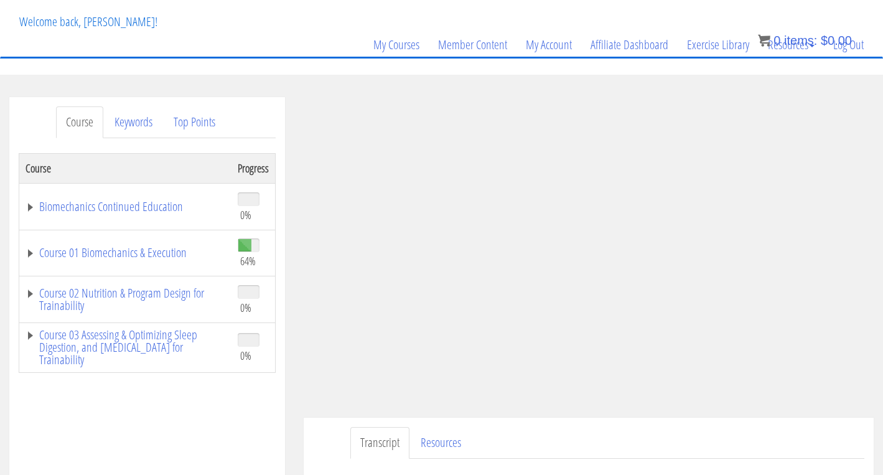
scroll to position [52, 0]
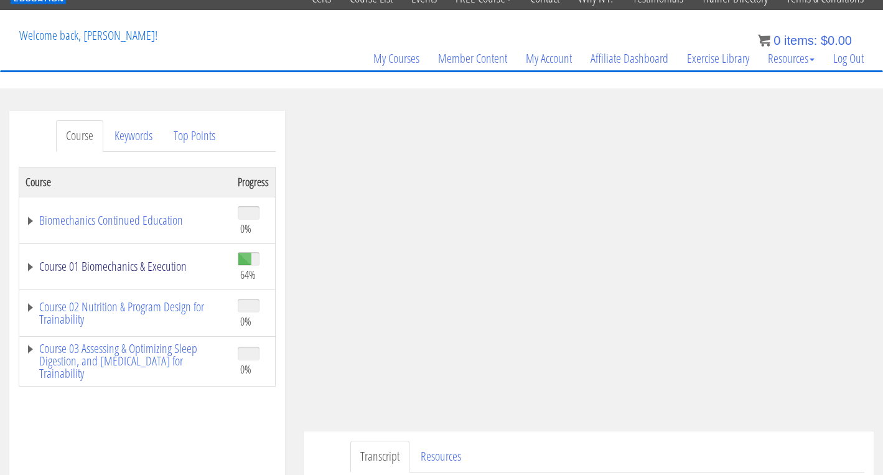
click at [154, 260] on link "Course 01 Biomechanics & Execution" at bounding box center [126, 266] width 200 height 12
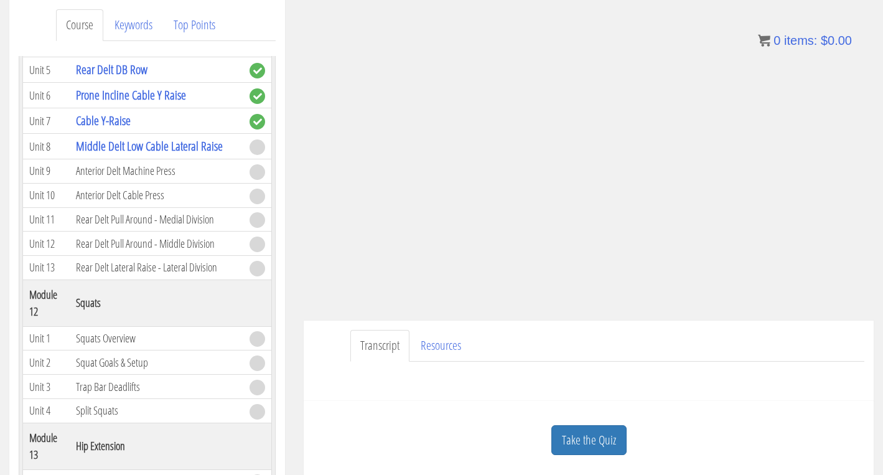
scroll to position [177, 0]
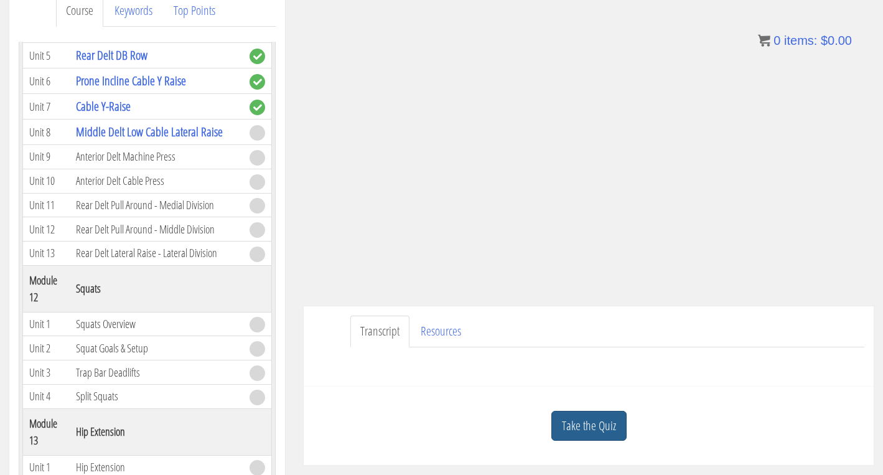
click at [577, 420] on link "Take the Quiz" at bounding box center [588, 426] width 75 height 30
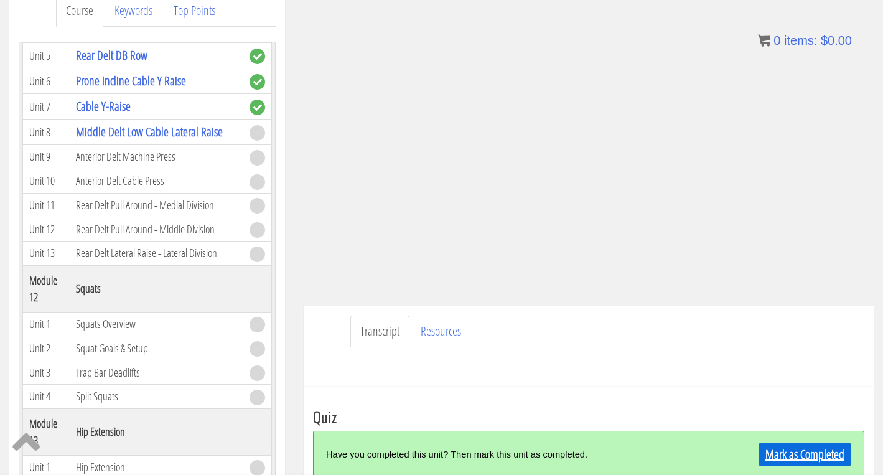
click at [817, 455] on link "Mark as Completed" at bounding box center [804, 454] width 93 height 24
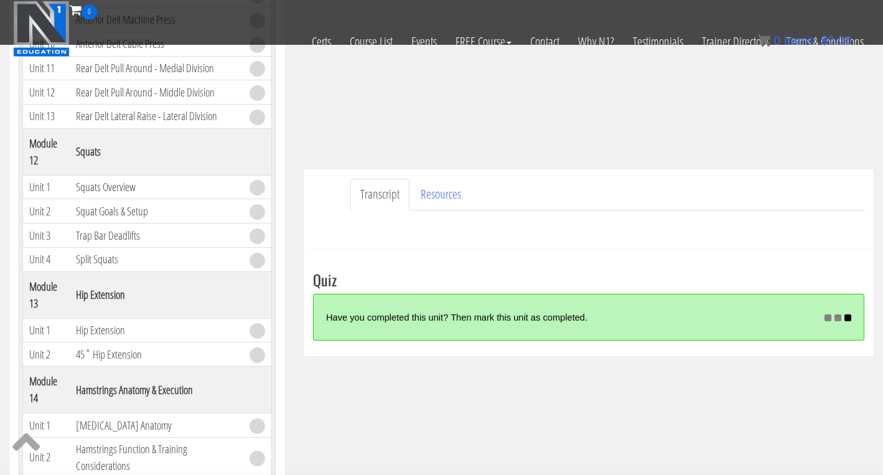
scroll to position [245, 0]
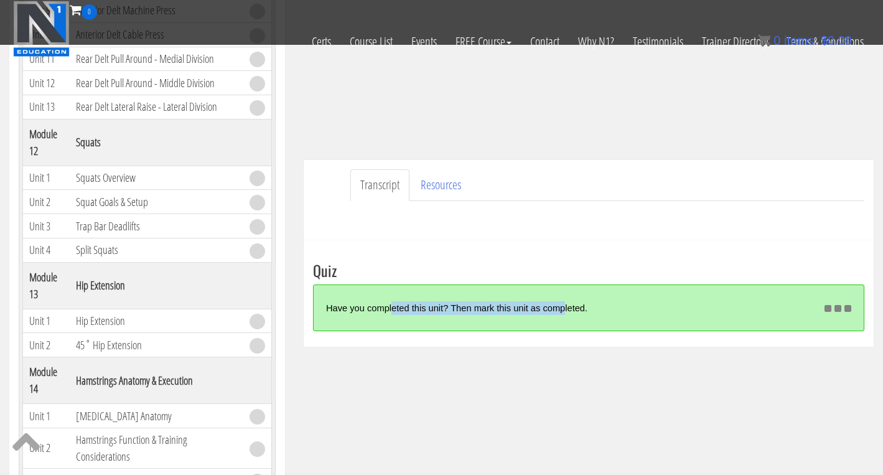
drag, startPoint x: 396, startPoint y: 309, endPoint x: 564, endPoint y: 309, distance: 167.3
click at [564, 309] on div "Have you completed this unit? Then mark this unit as completed." at bounding box center [564, 307] width 476 height 27
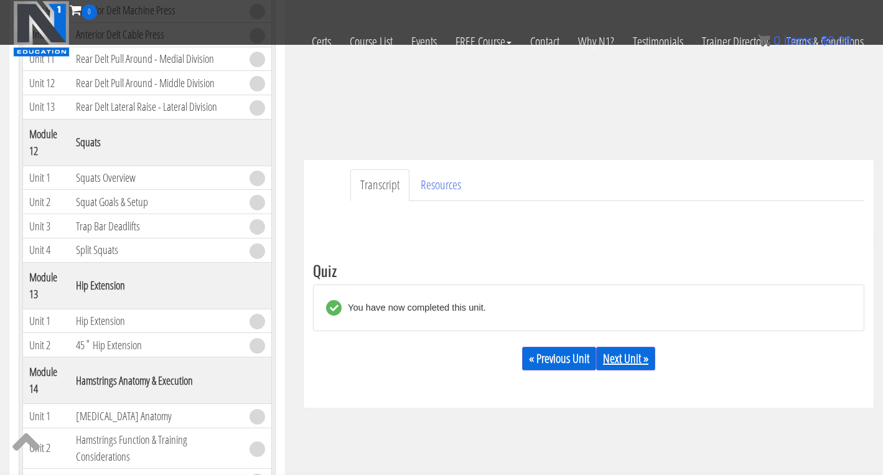
click at [623, 358] on link "Next Unit »" at bounding box center [625, 358] width 59 height 24
